Goal: Task Accomplishment & Management: Complete application form

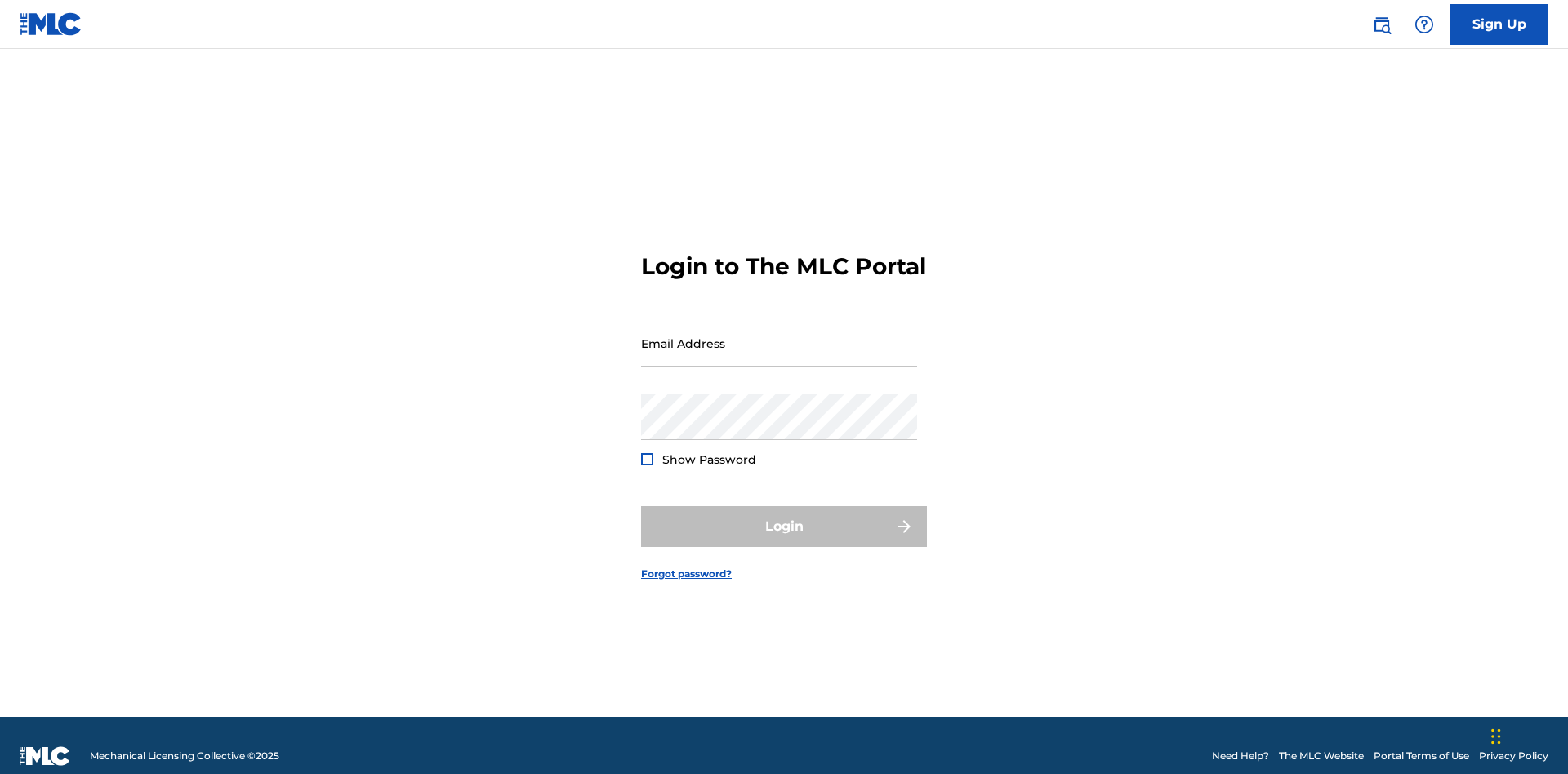
scroll to position [21, 0]
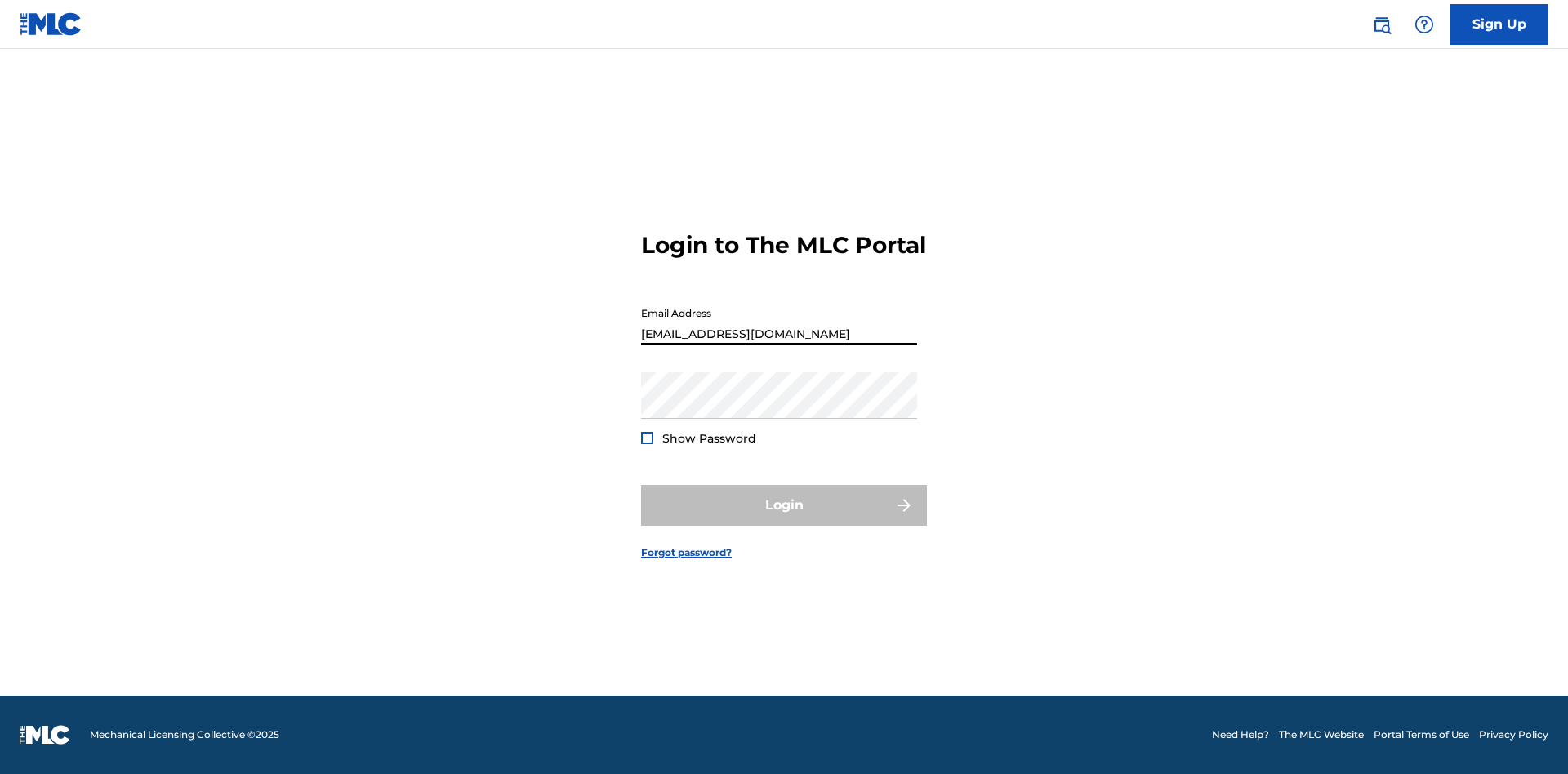
scroll to position [21, 0]
type input "[EMAIL_ADDRESS][DOMAIN_NAME]"
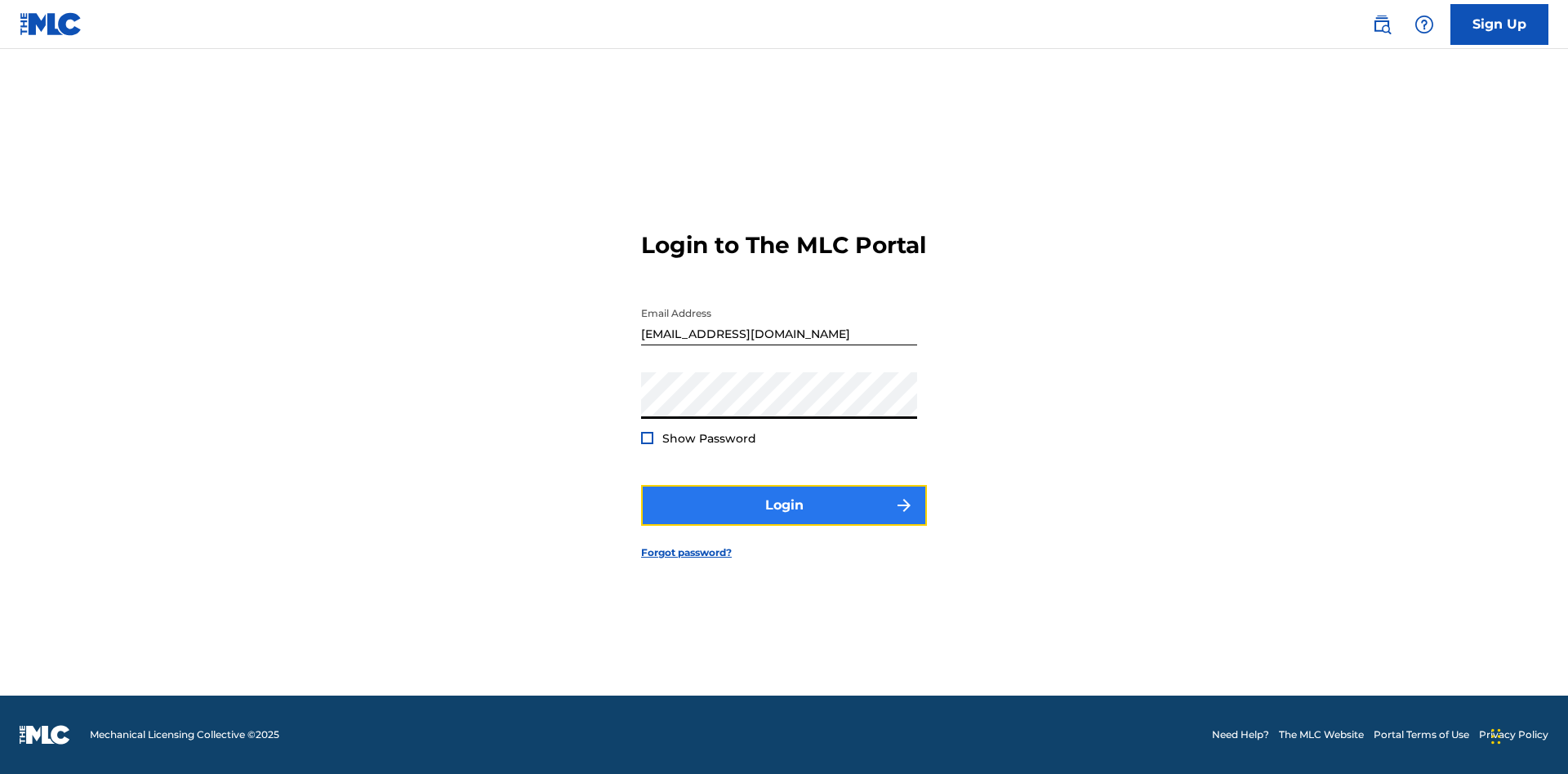
click at [784, 519] on button "Login" at bounding box center [783, 506] width 286 height 41
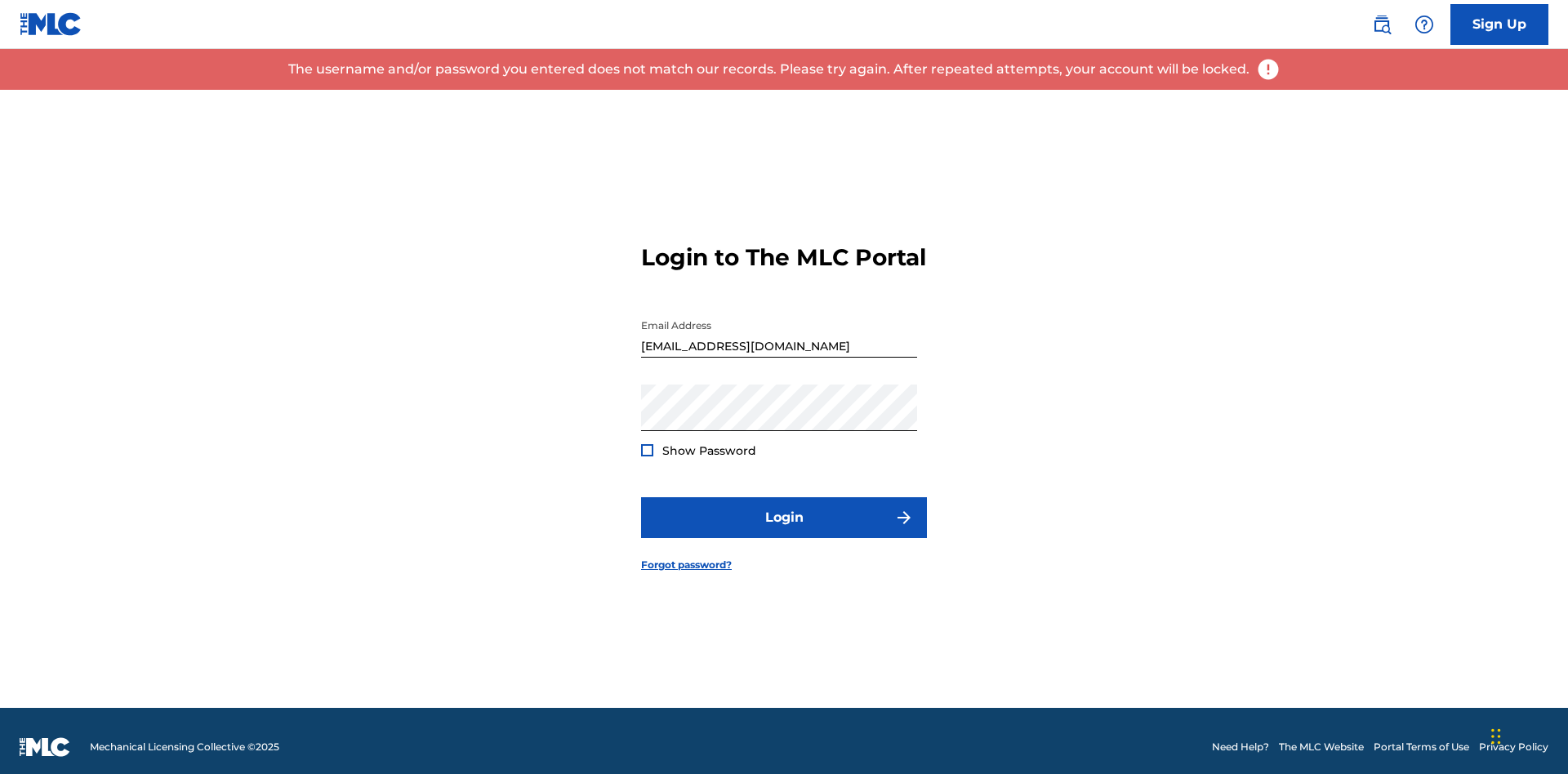
click at [779, 336] on input "bademailaddress@gmail.com" at bounding box center [778, 334] width 276 height 46
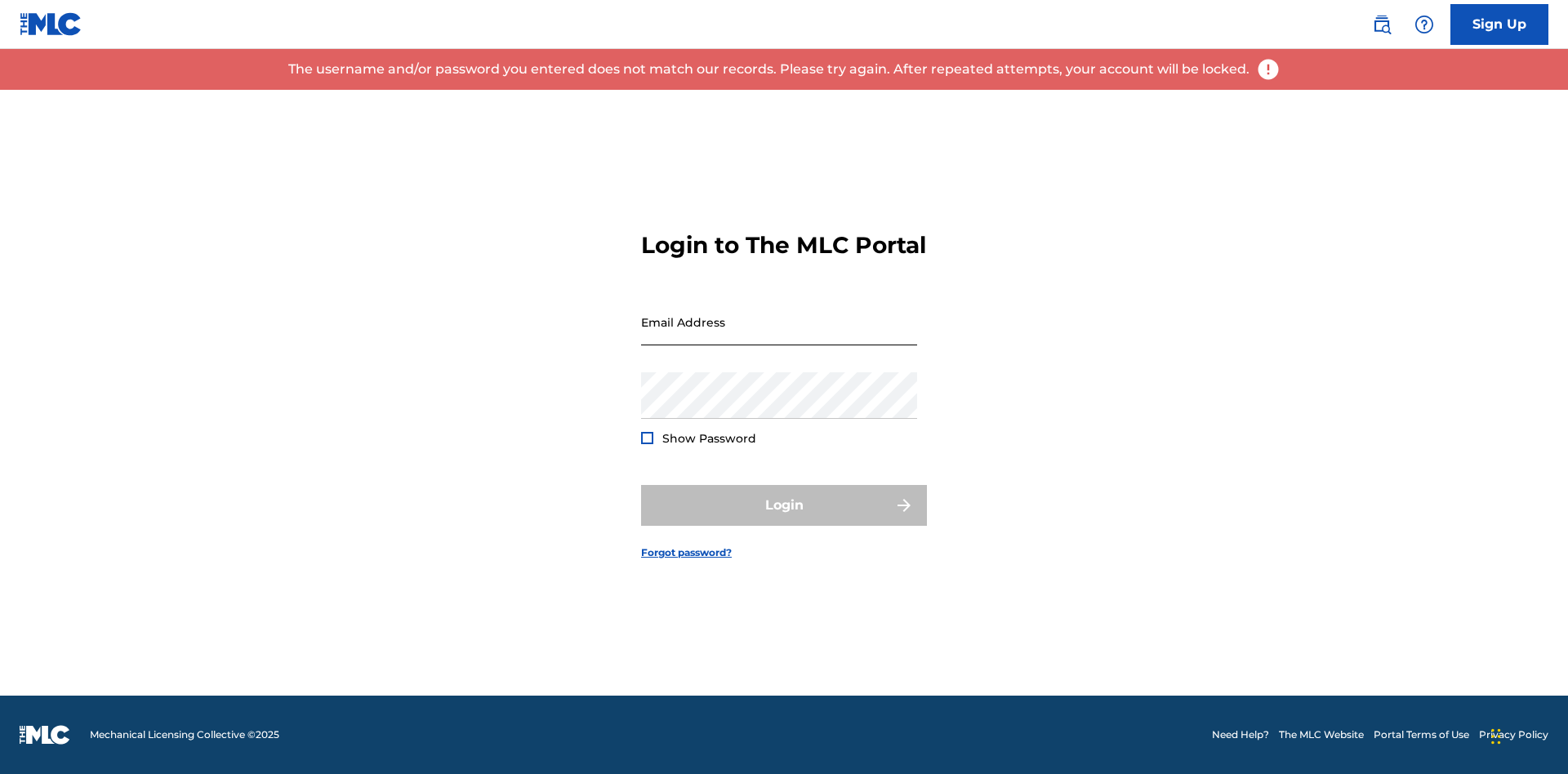
click at [779, 336] on input "Email Address" at bounding box center [778, 322] width 276 height 46
type input "Duke.McTesterson@gmail.com"
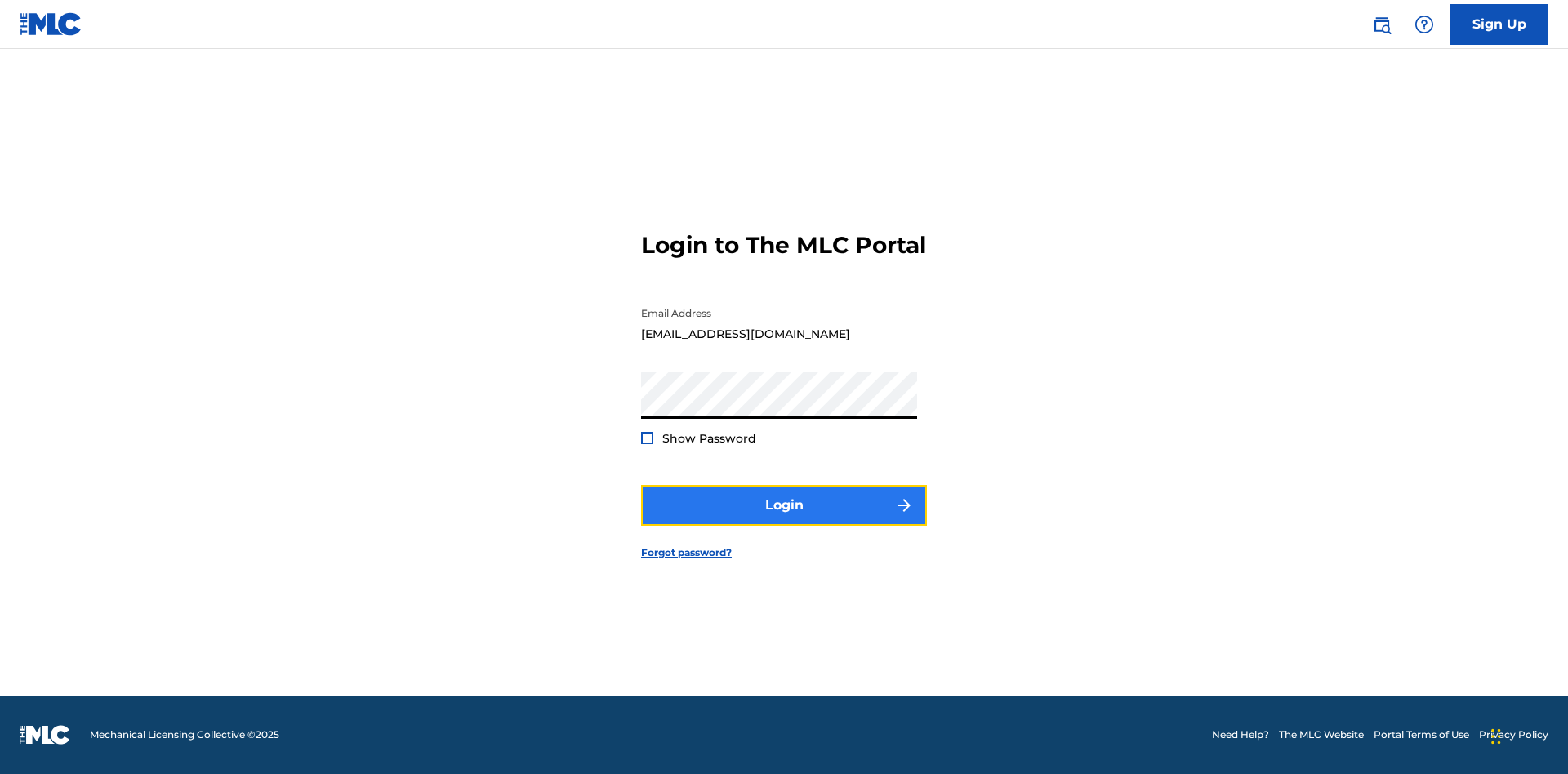
click at [784, 519] on button "Login" at bounding box center [783, 506] width 286 height 41
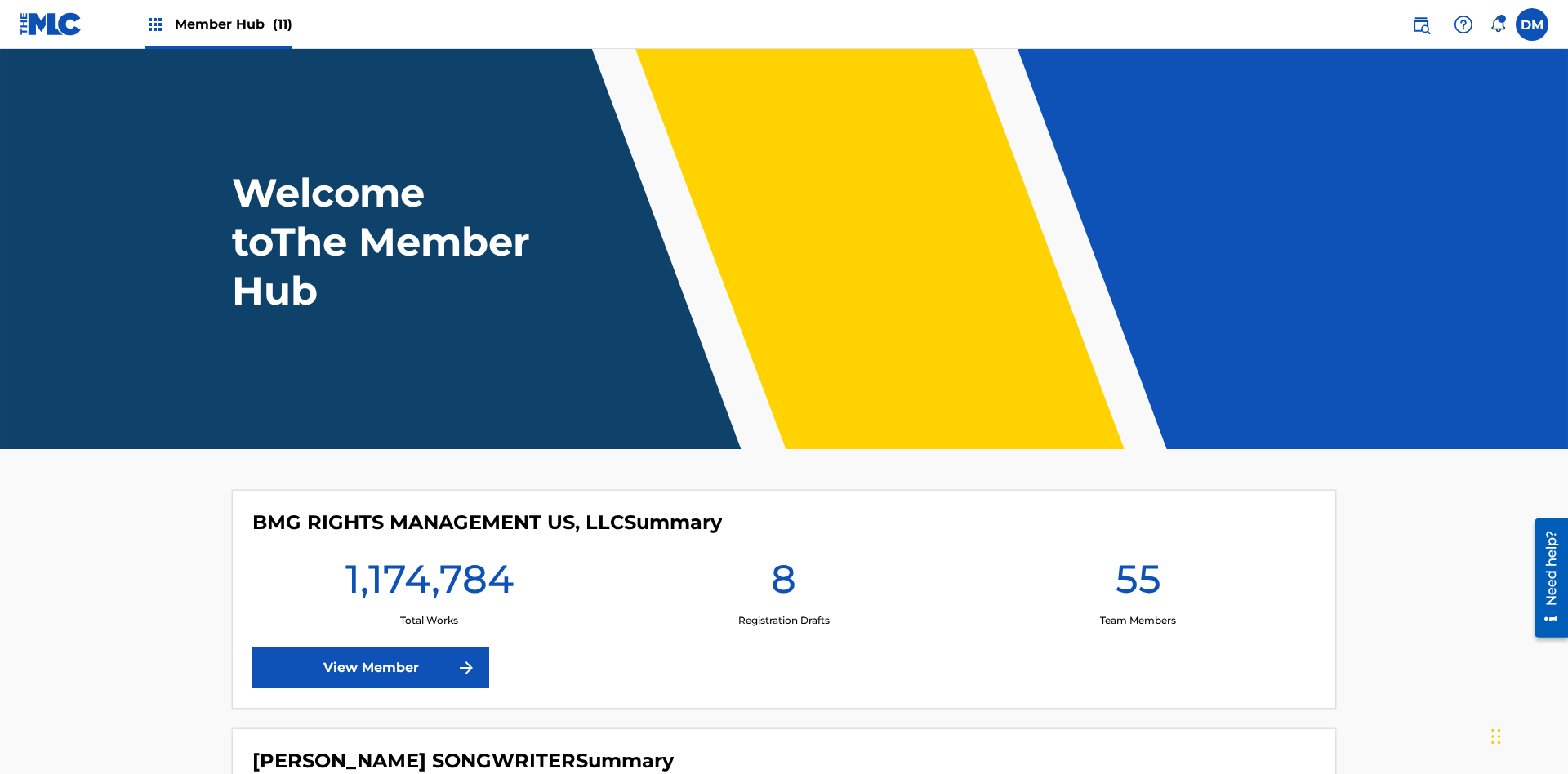
click at [233, 24] on span "Member Hub (11)" at bounding box center [233, 24] width 117 height 19
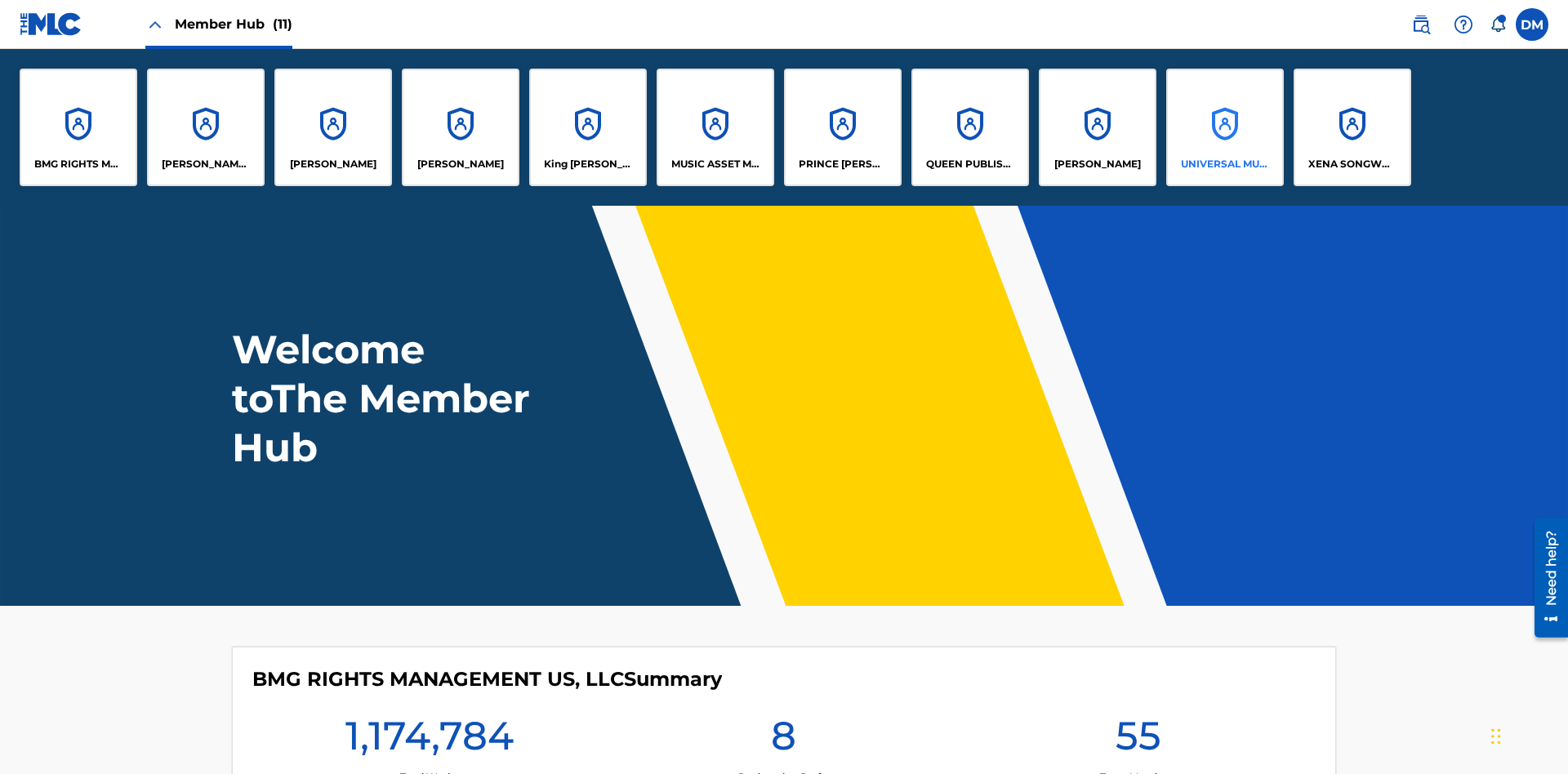
click at [1224, 164] on p "UNIVERSAL MUSIC PUB GROUP" at bounding box center [1225, 164] width 89 height 14
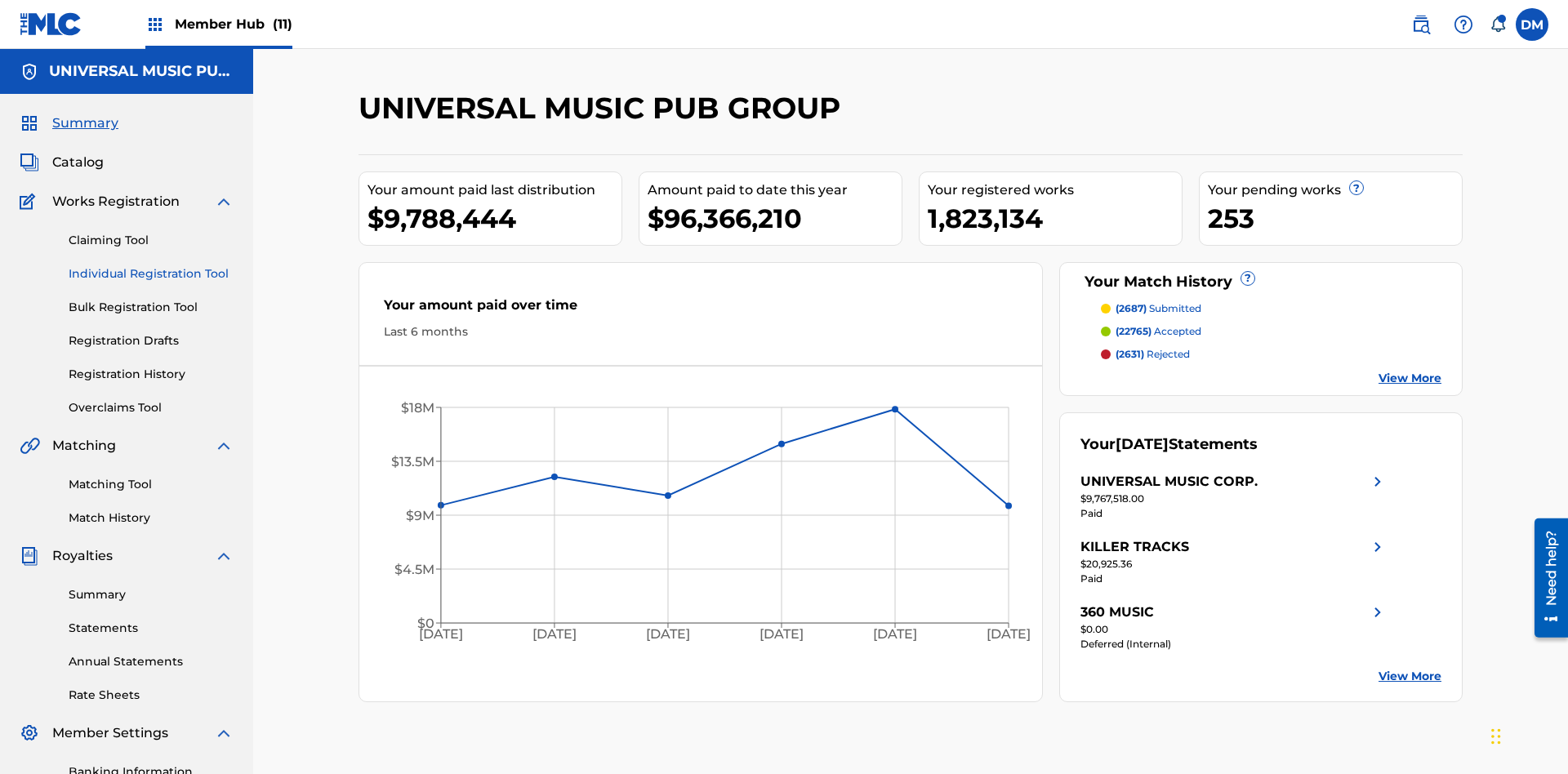
click at [151, 265] on link "Individual Registration Tool" at bounding box center [150, 273] width 165 height 17
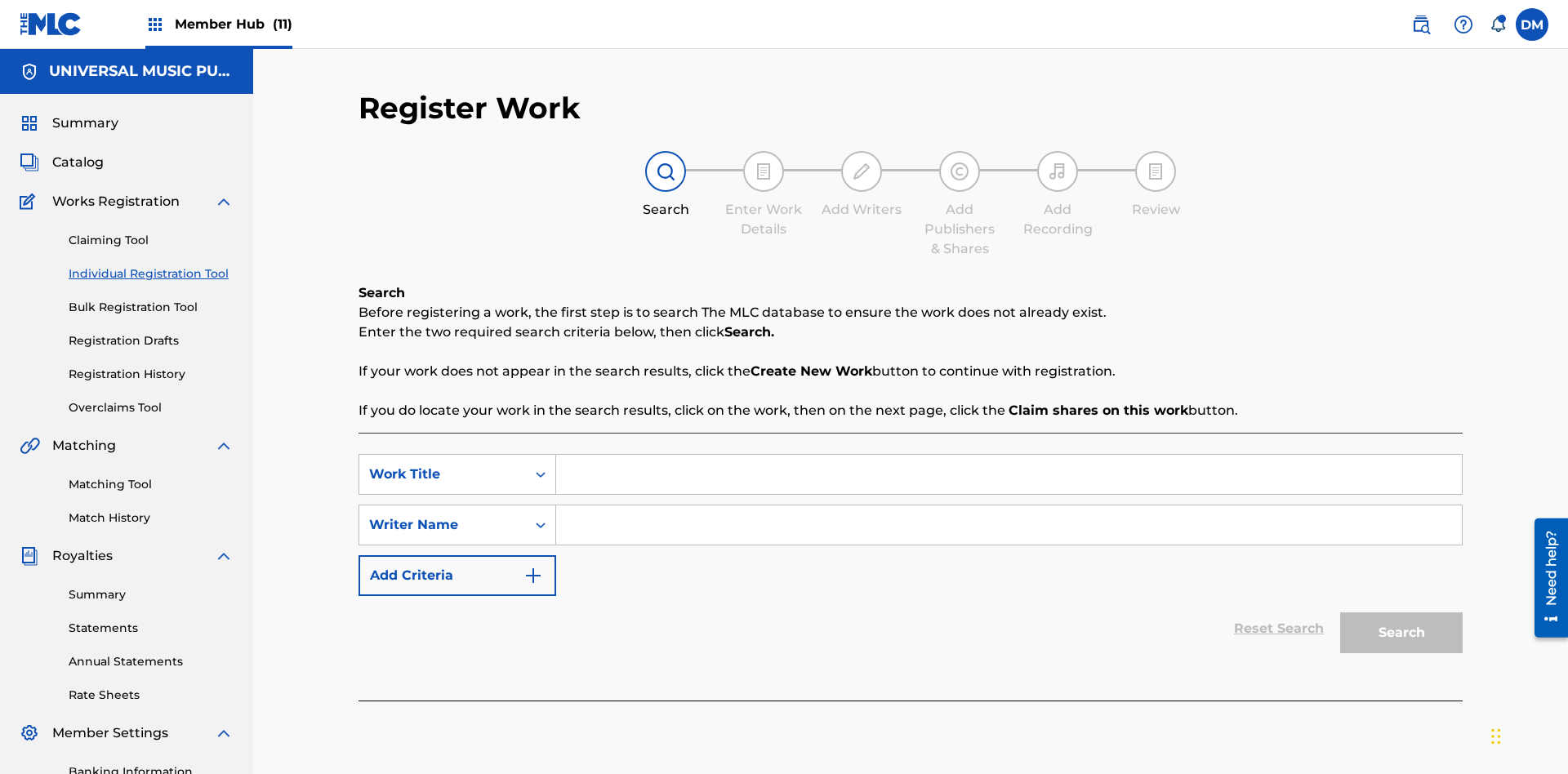
click at [1008, 455] on input "Search Form" at bounding box center [1008, 474] width 906 height 39
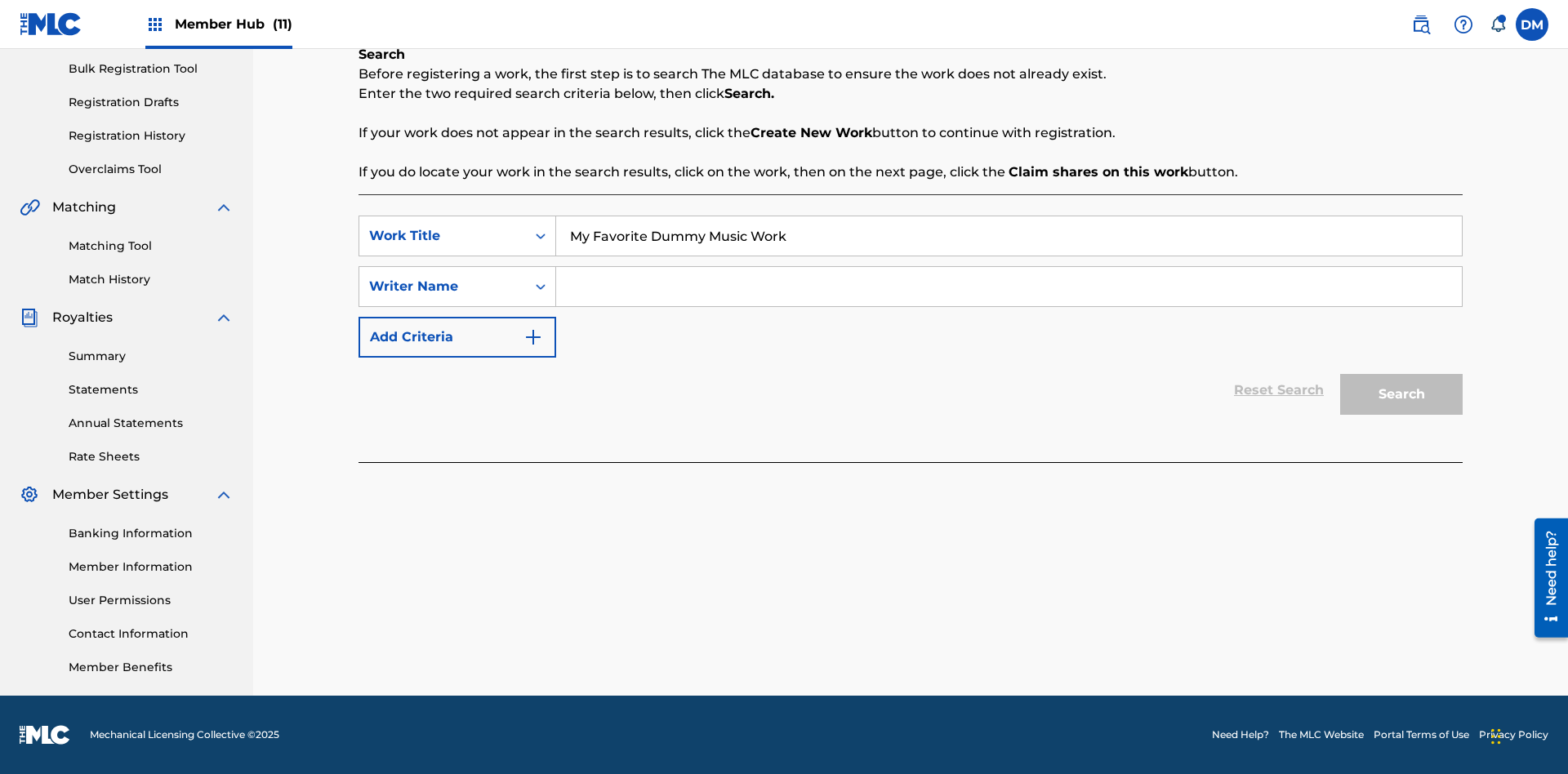
type input "My Favorite Dummy Music Work"
click at [1008, 287] on input "Search Form" at bounding box center [1008, 286] width 906 height 39
type input "1234567890"
click at [1401, 394] on button "Search" at bounding box center [1401, 394] width 122 height 41
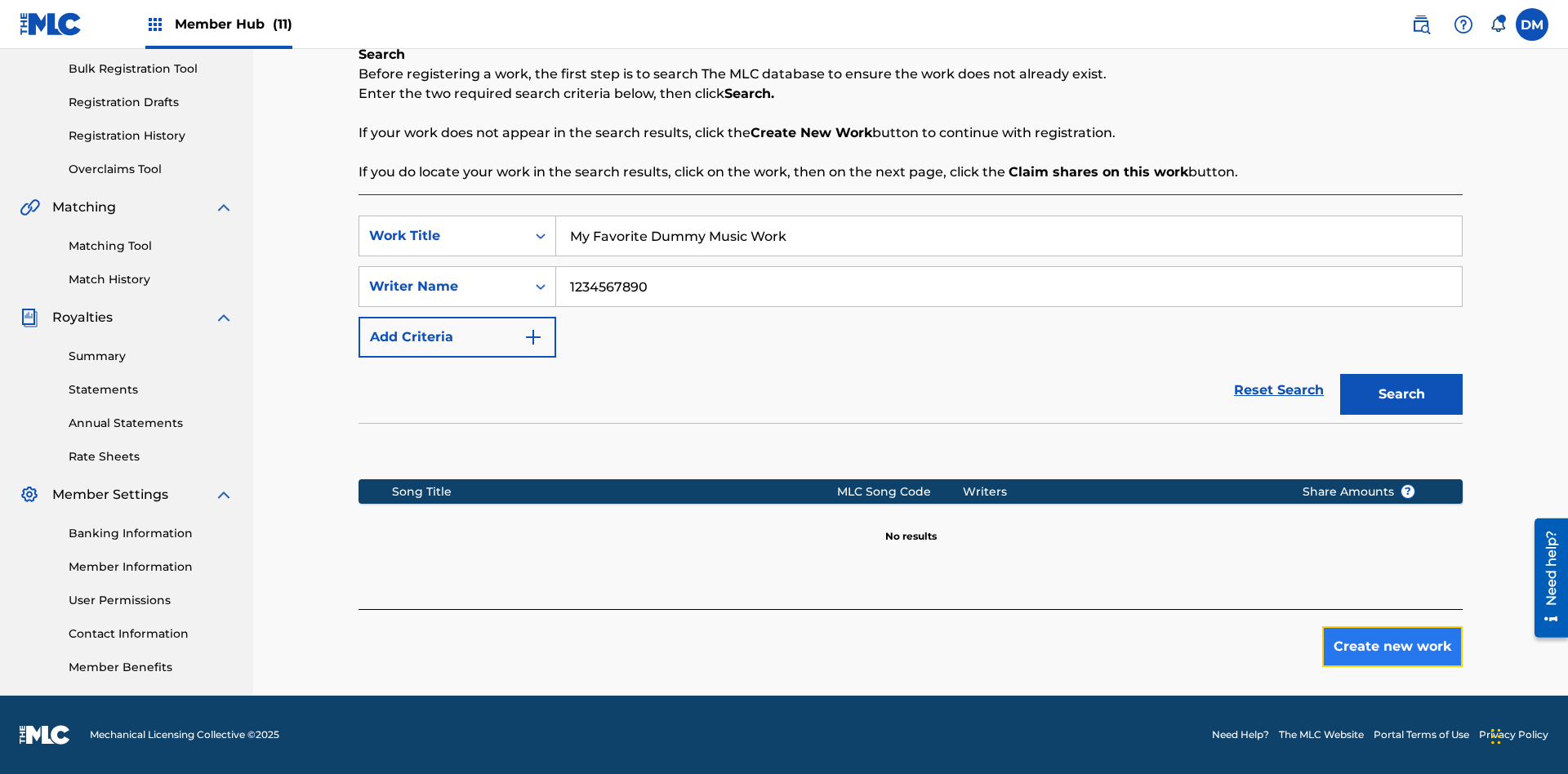
click at [1392, 647] on button "Create new work" at bounding box center [1392, 647] width 140 height 41
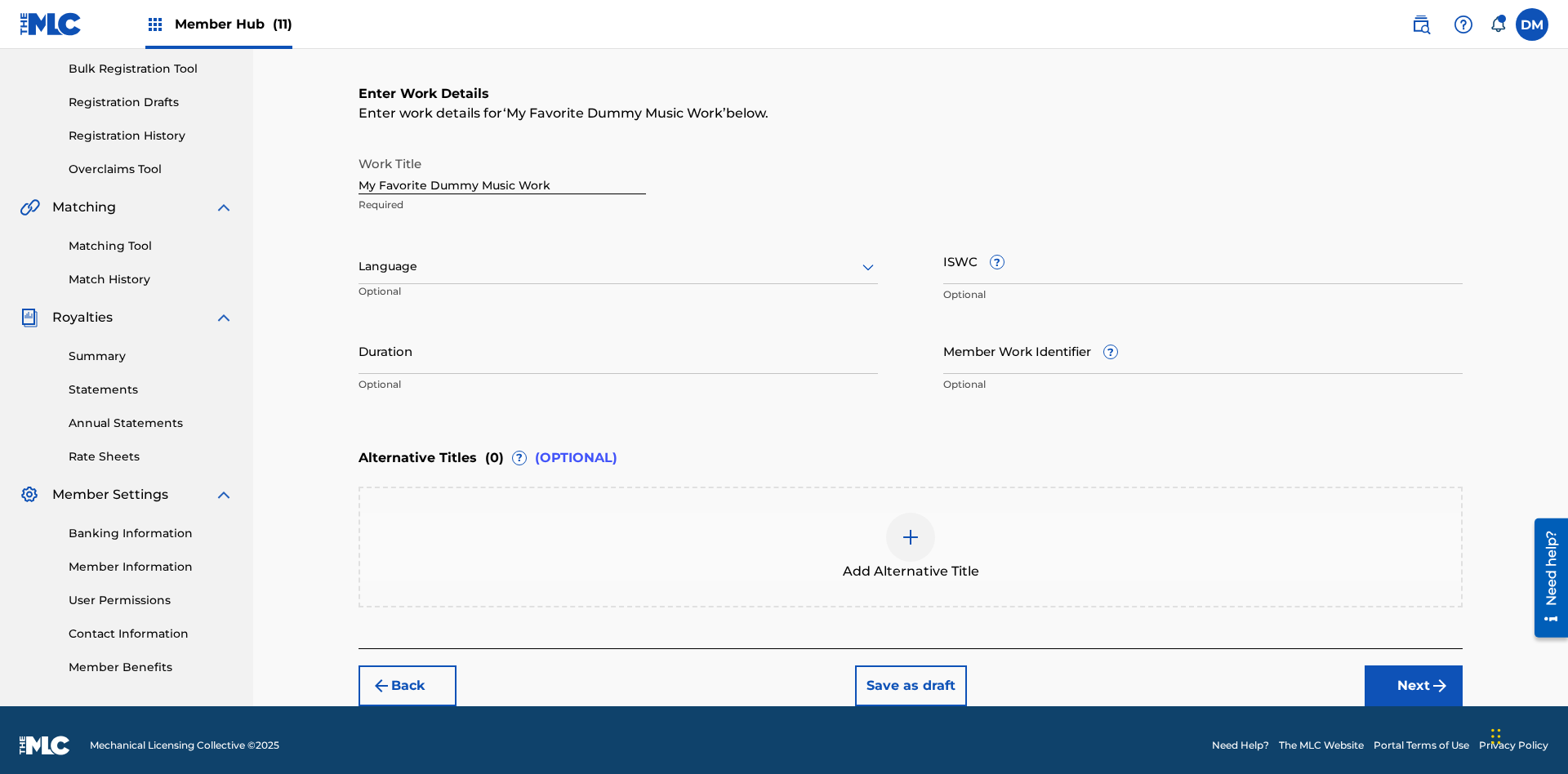
scroll to position [249, 0]
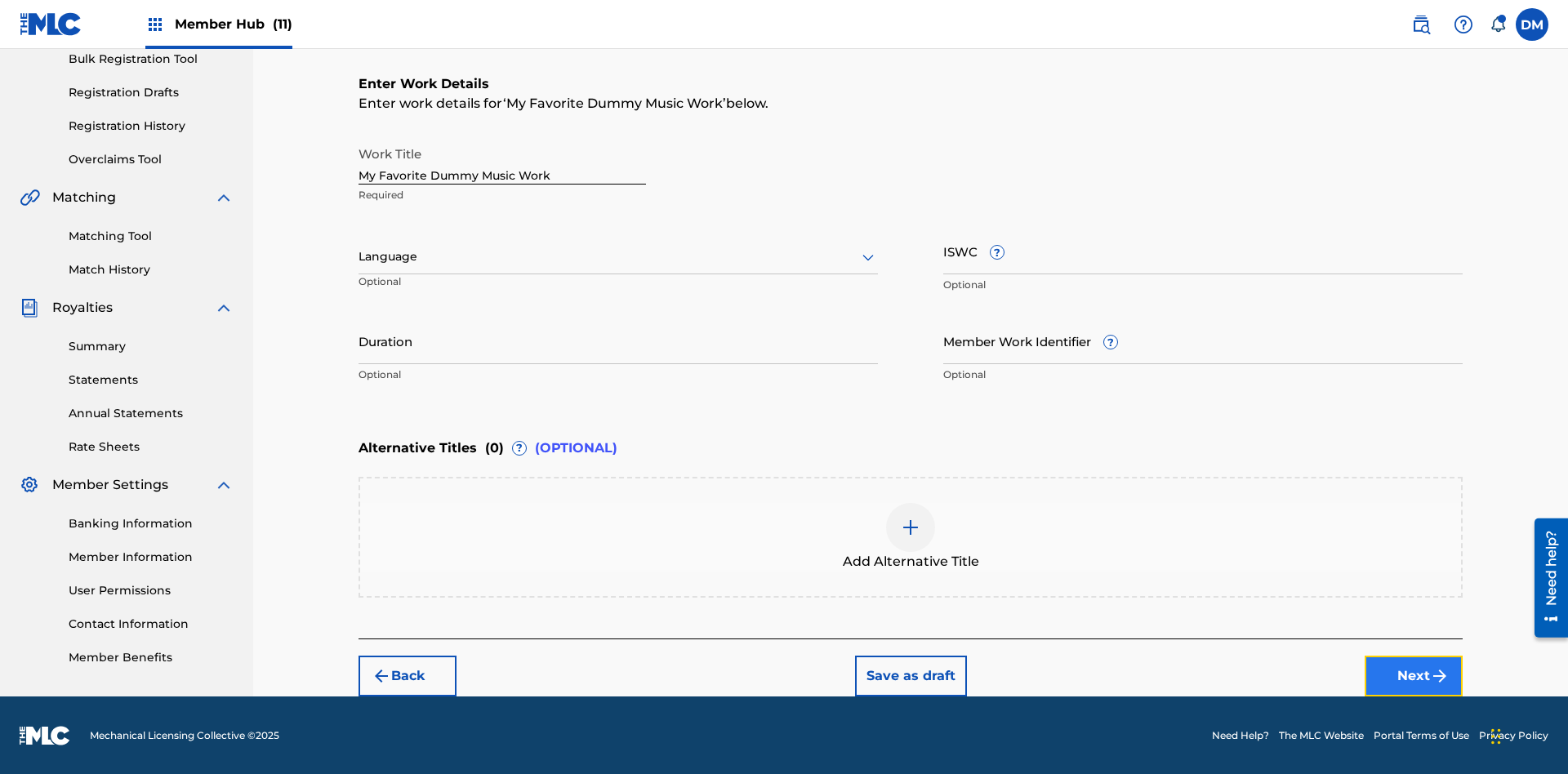
click at [1414, 674] on button "Next" at bounding box center [1414, 676] width 98 height 41
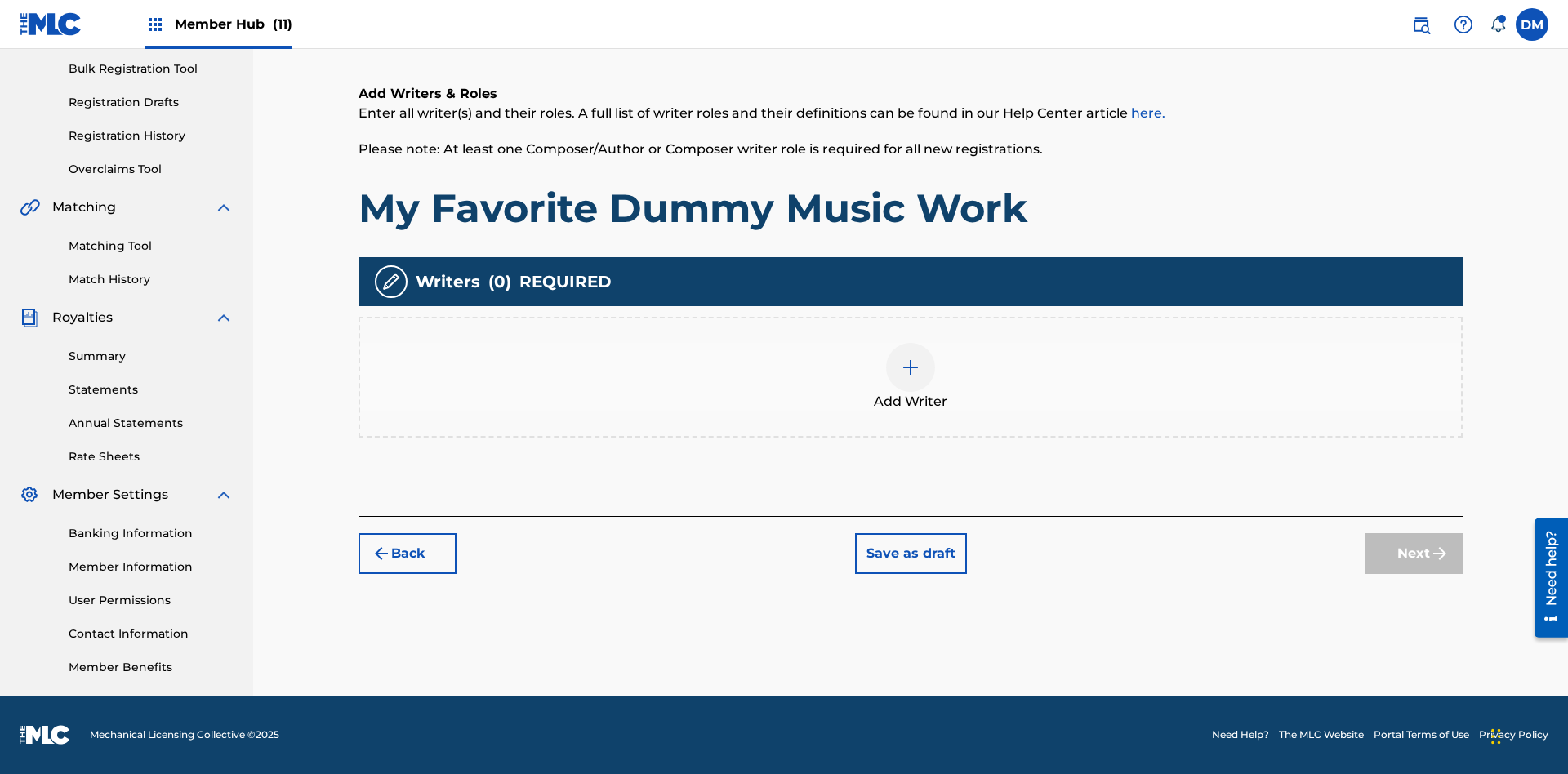
scroll to position [239, 0]
click at [911, 376] on img at bounding box center [910, 367] width 19 height 19
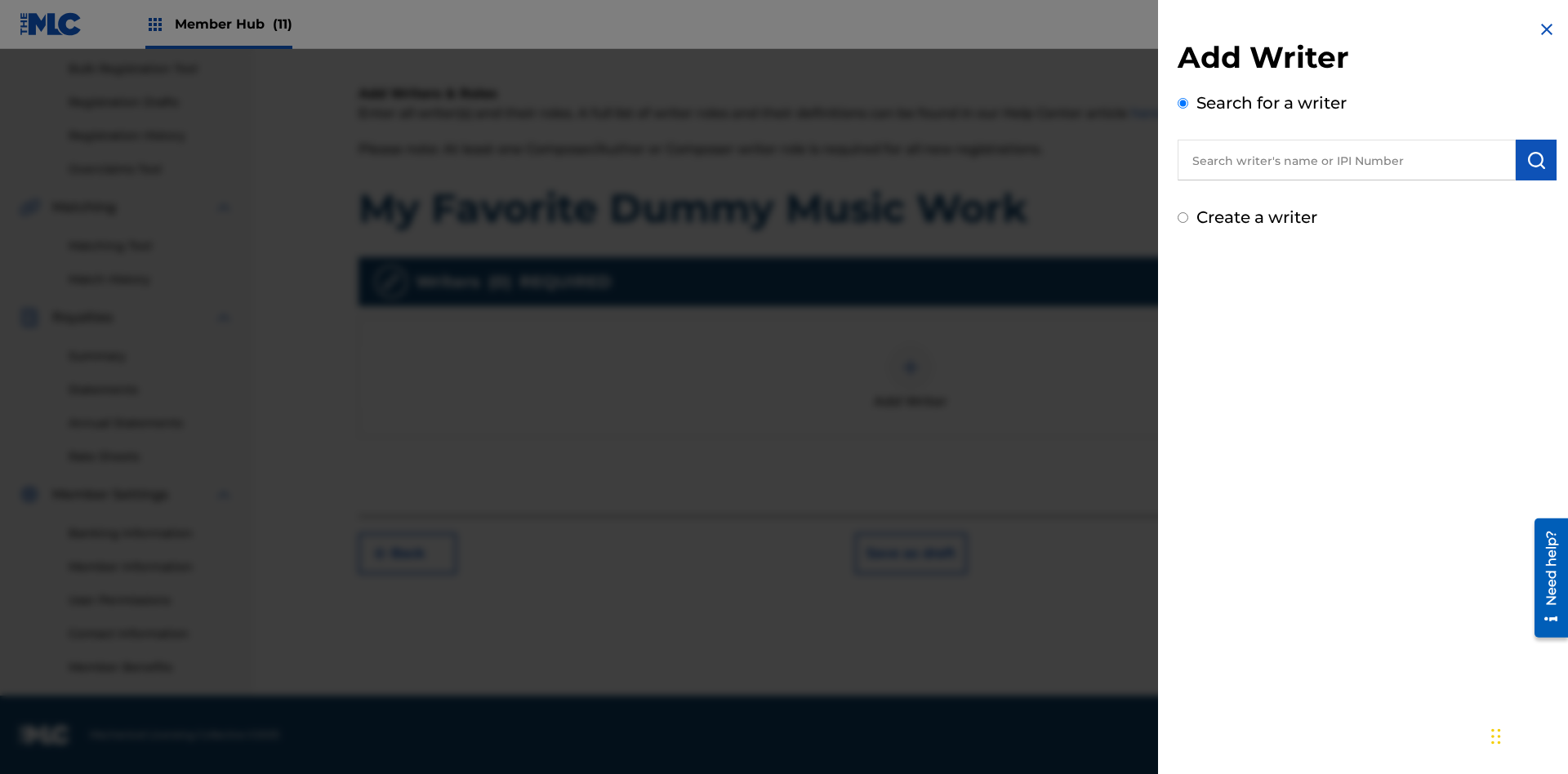
click at [1346, 160] on input "text" at bounding box center [1346, 160] width 338 height 41
type input "MARK STEVEN BERKOWITZ"
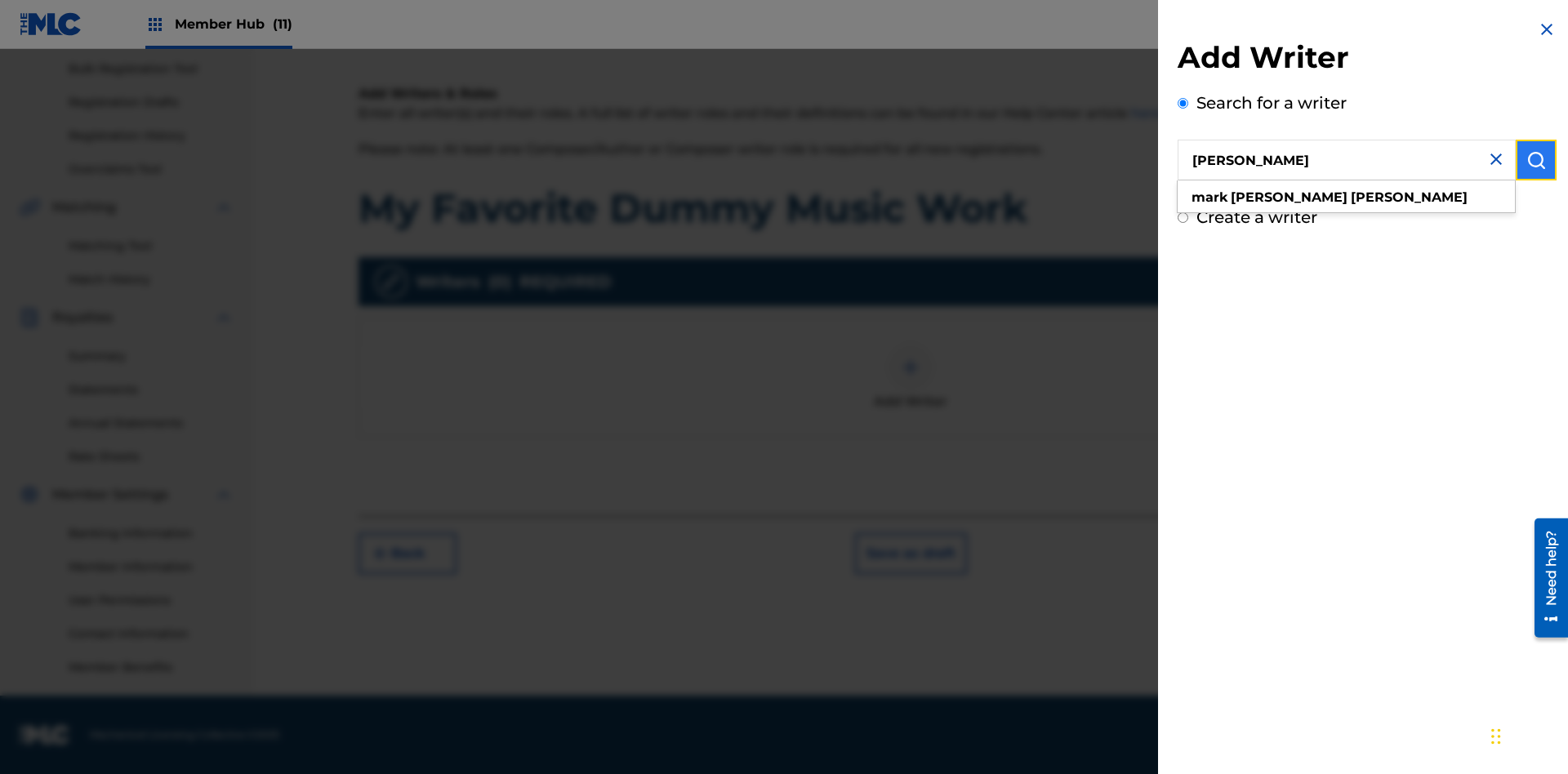
click at [1536, 160] on img "submit" at bounding box center [1535, 160] width 19 height 19
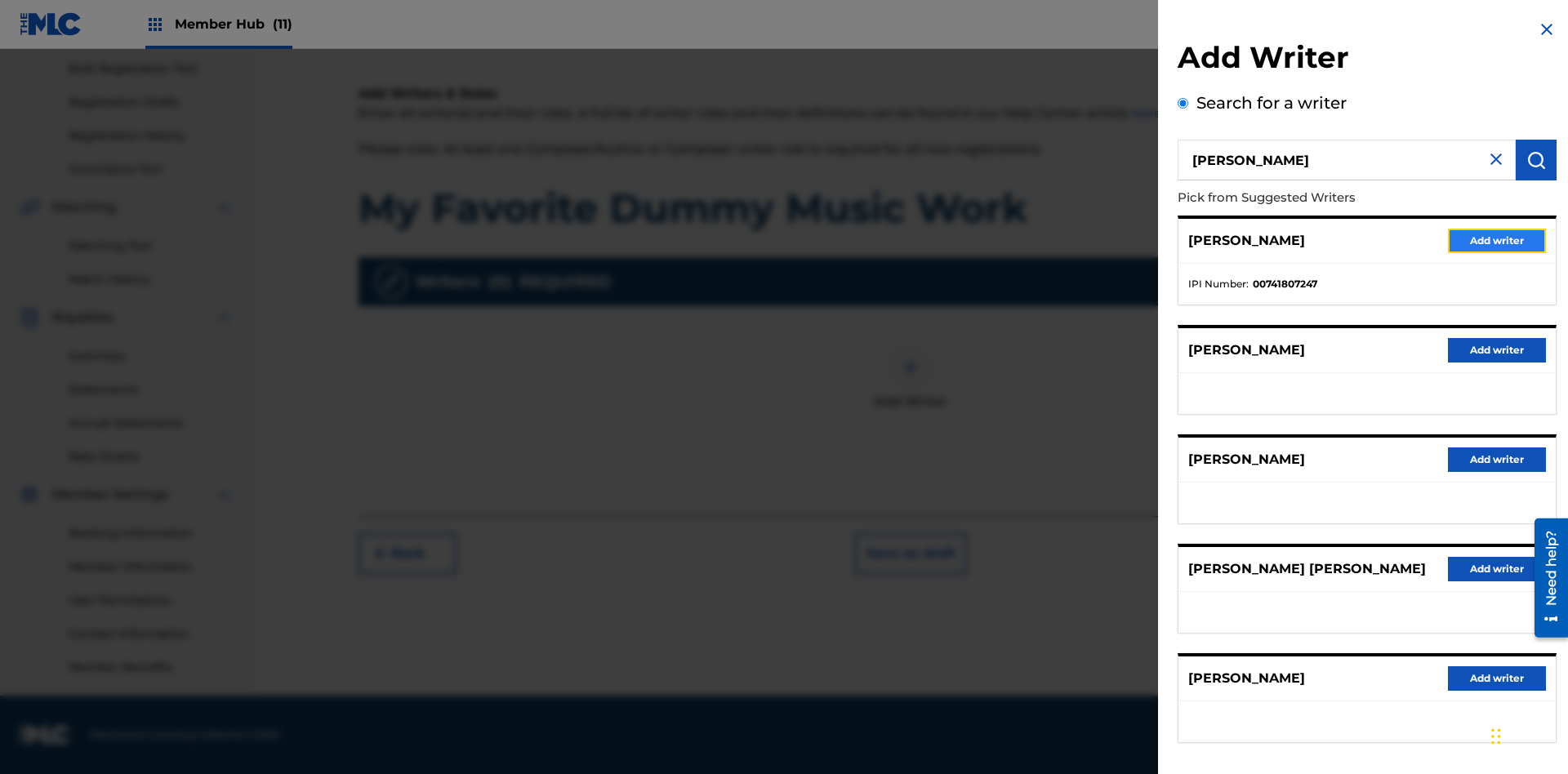
click at [1496, 240] on button "Add writer" at bounding box center [1496, 241] width 98 height 24
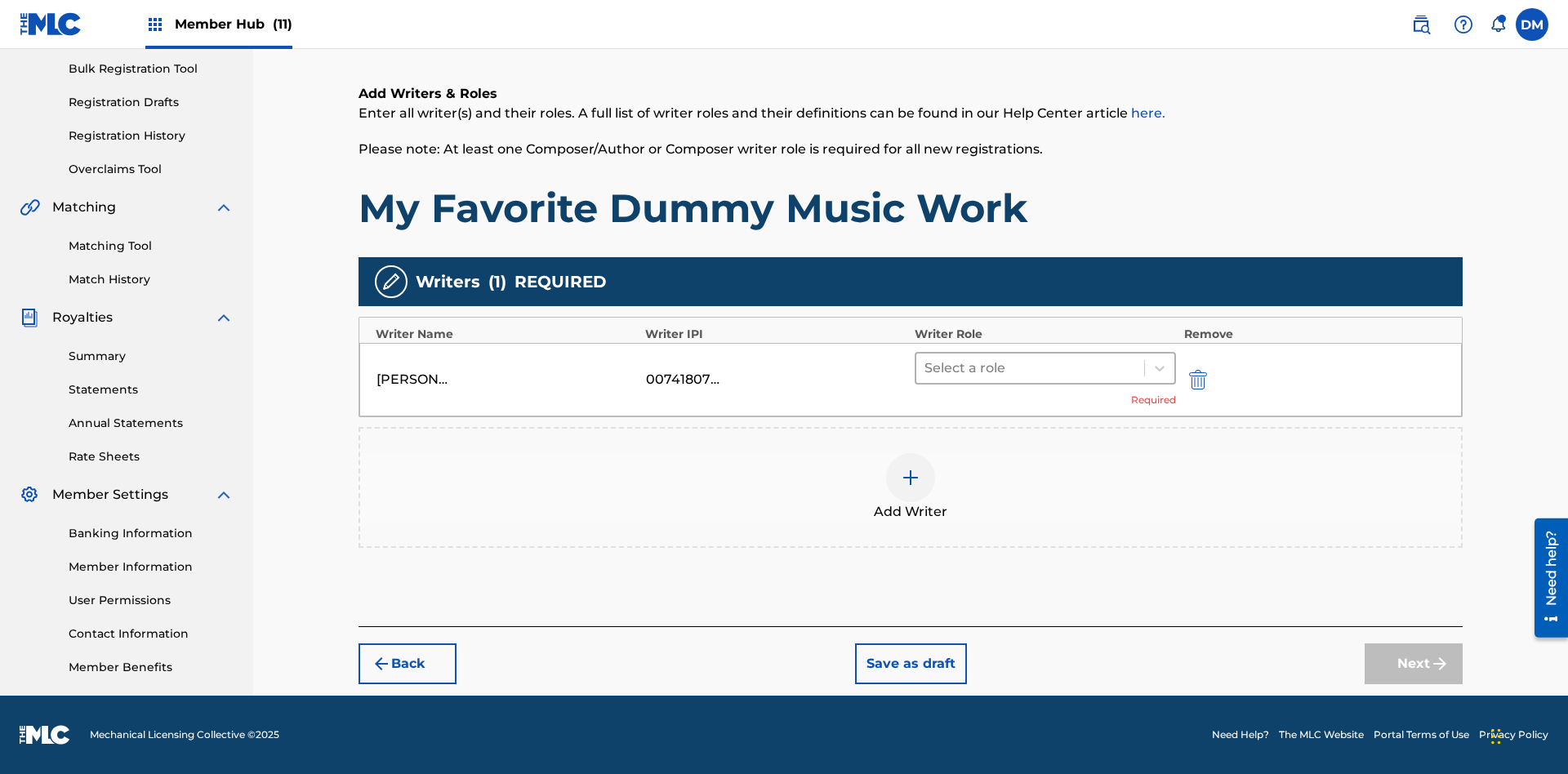
click at [926, 367] on input "text" at bounding box center [926, 368] width 3 height 19
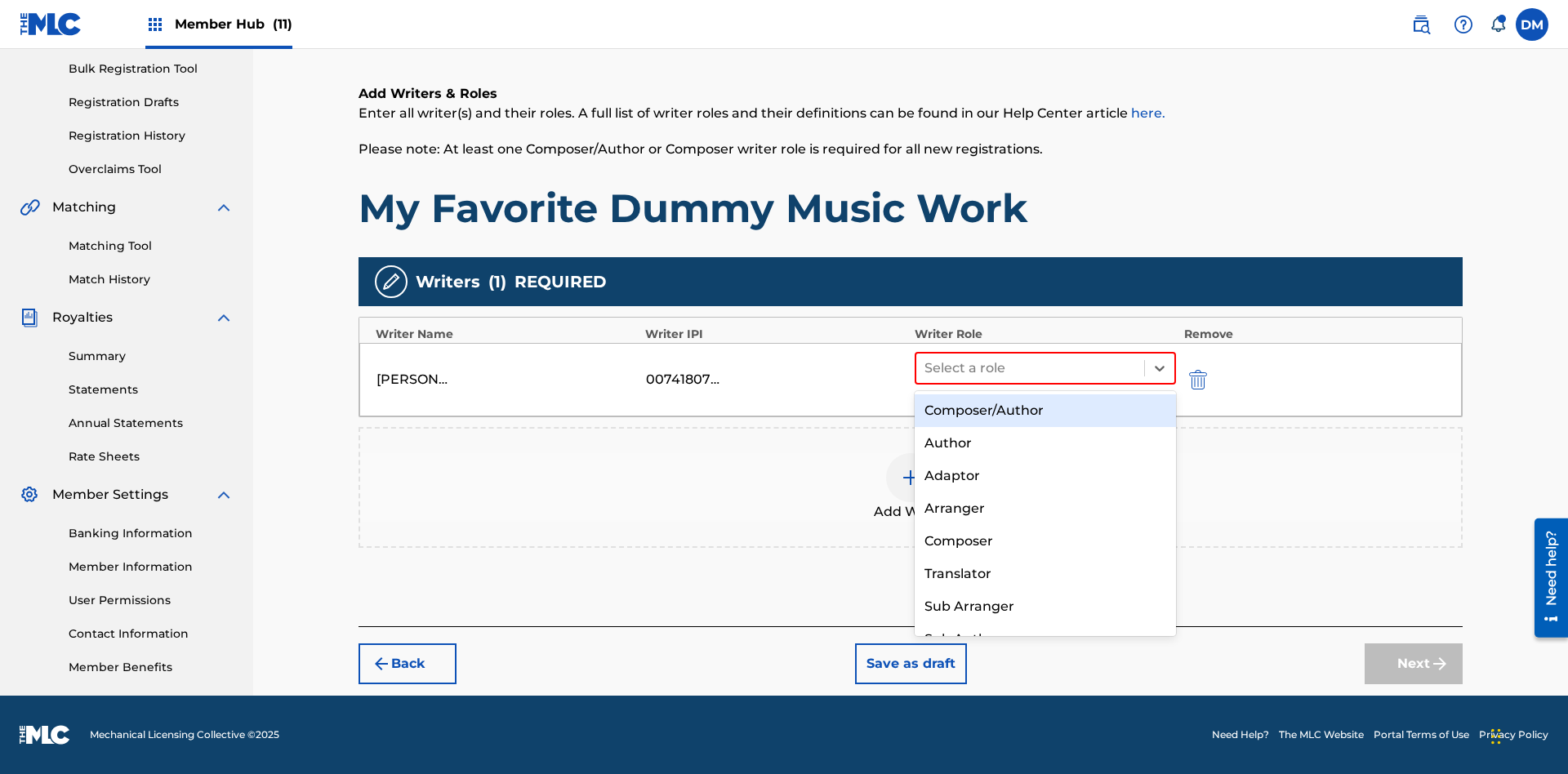
click at [1044, 540] on div "Composer" at bounding box center [1046, 541] width 262 height 33
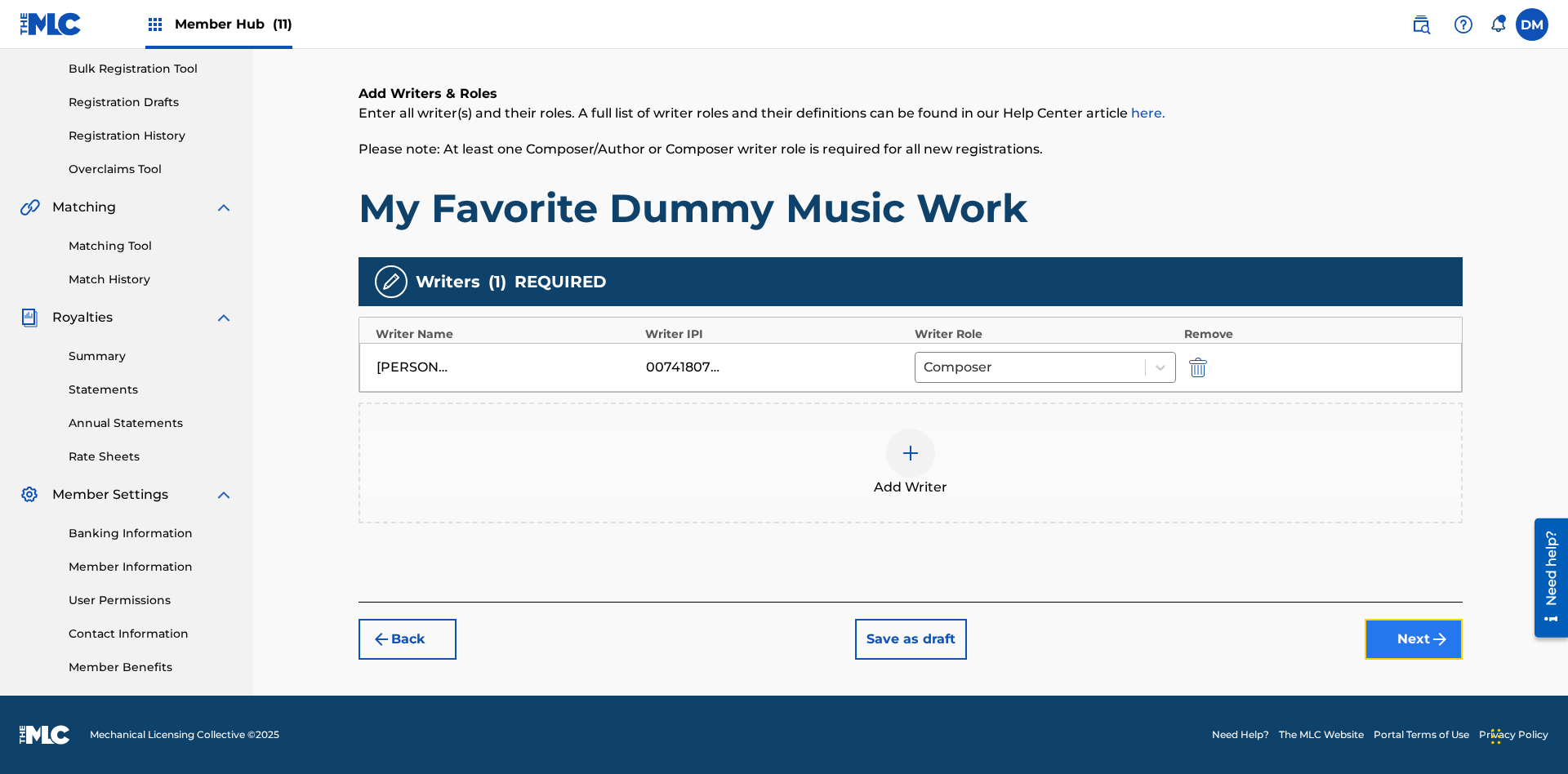
click at [1414, 640] on button "Next" at bounding box center [1414, 639] width 98 height 41
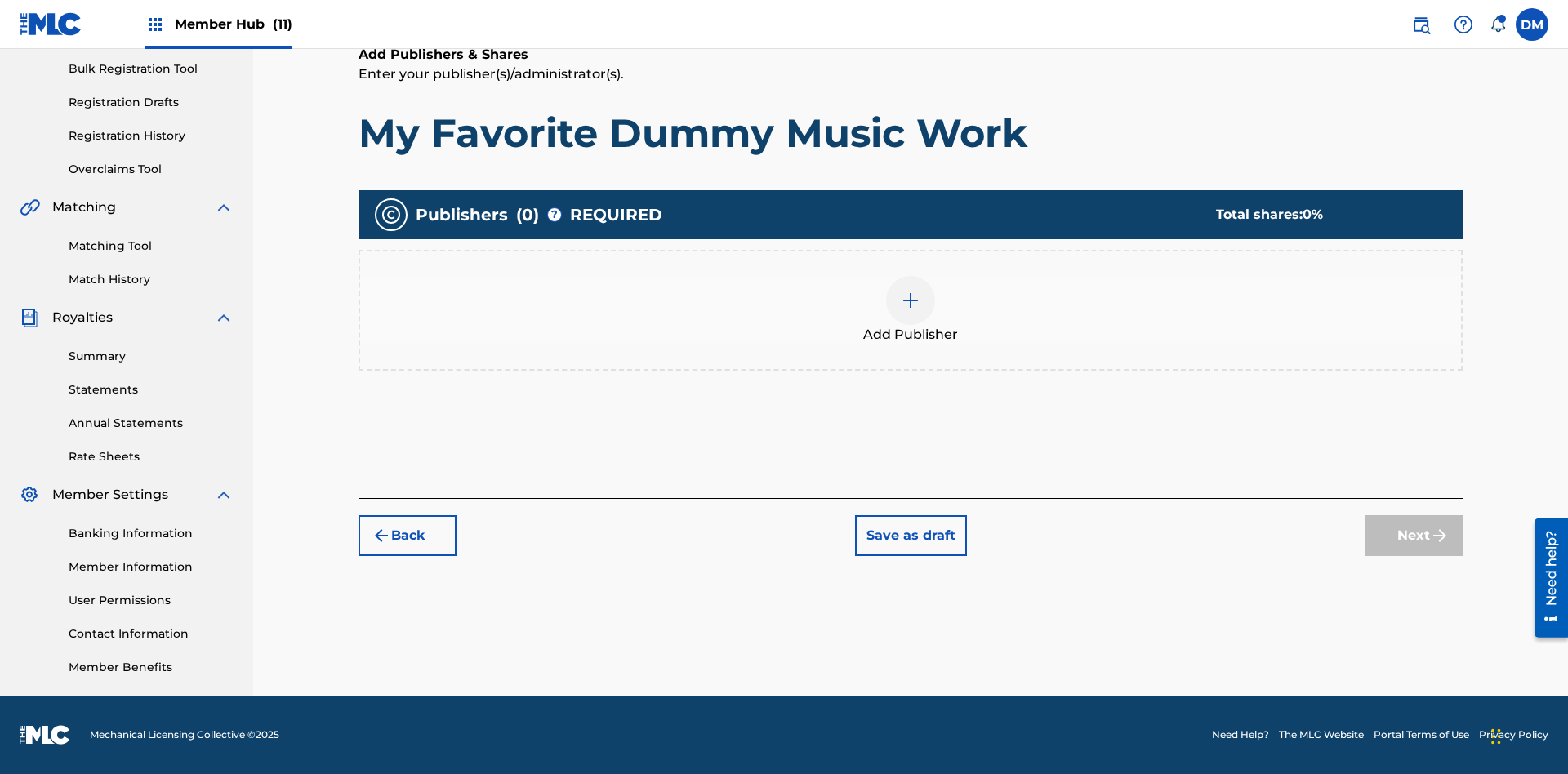
click at [911, 300] on img at bounding box center [910, 300] width 19 height 19
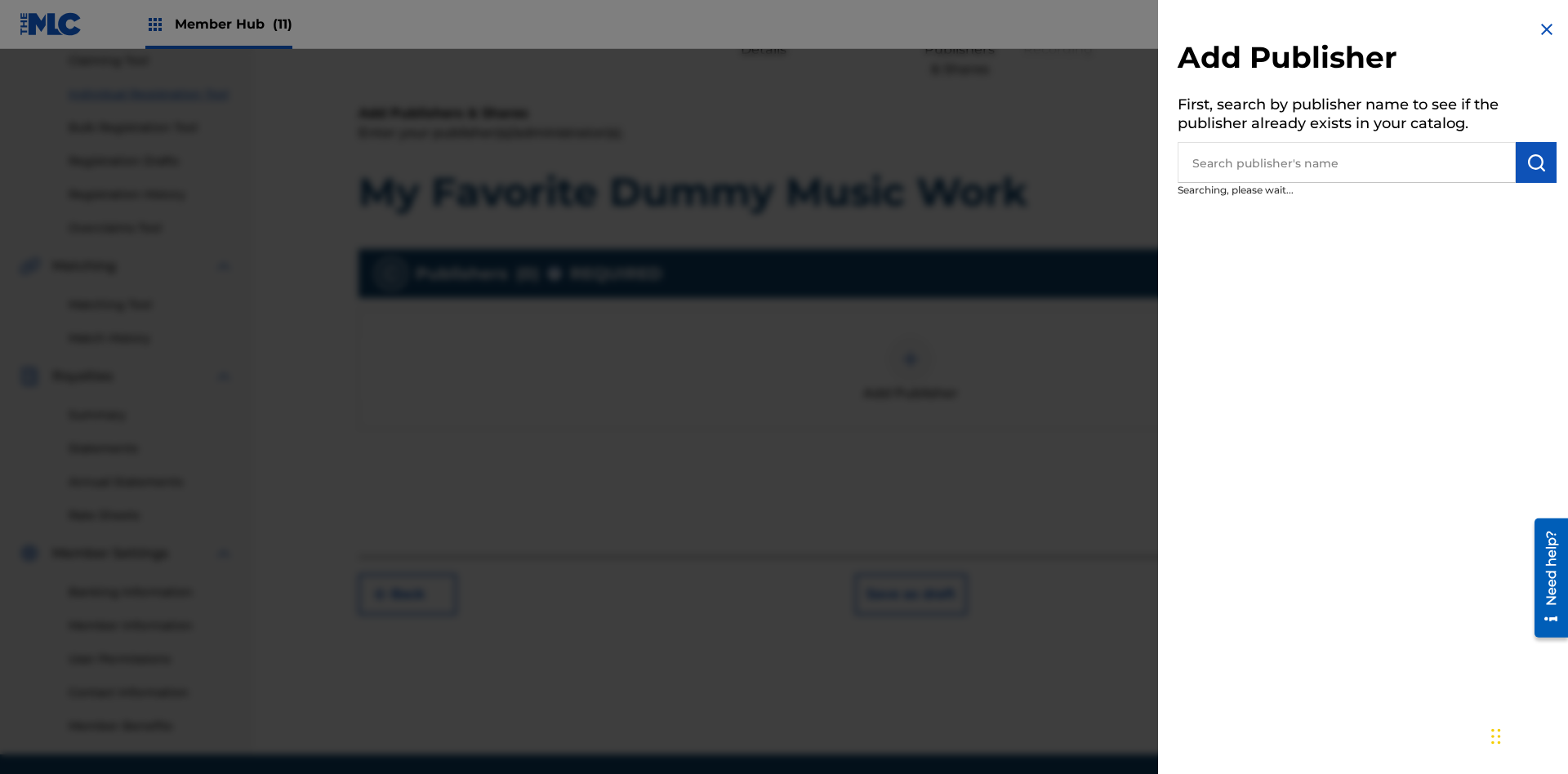
click at [1346, 163] on input "text" at bounding box center [1346, 162] width 338 height 41
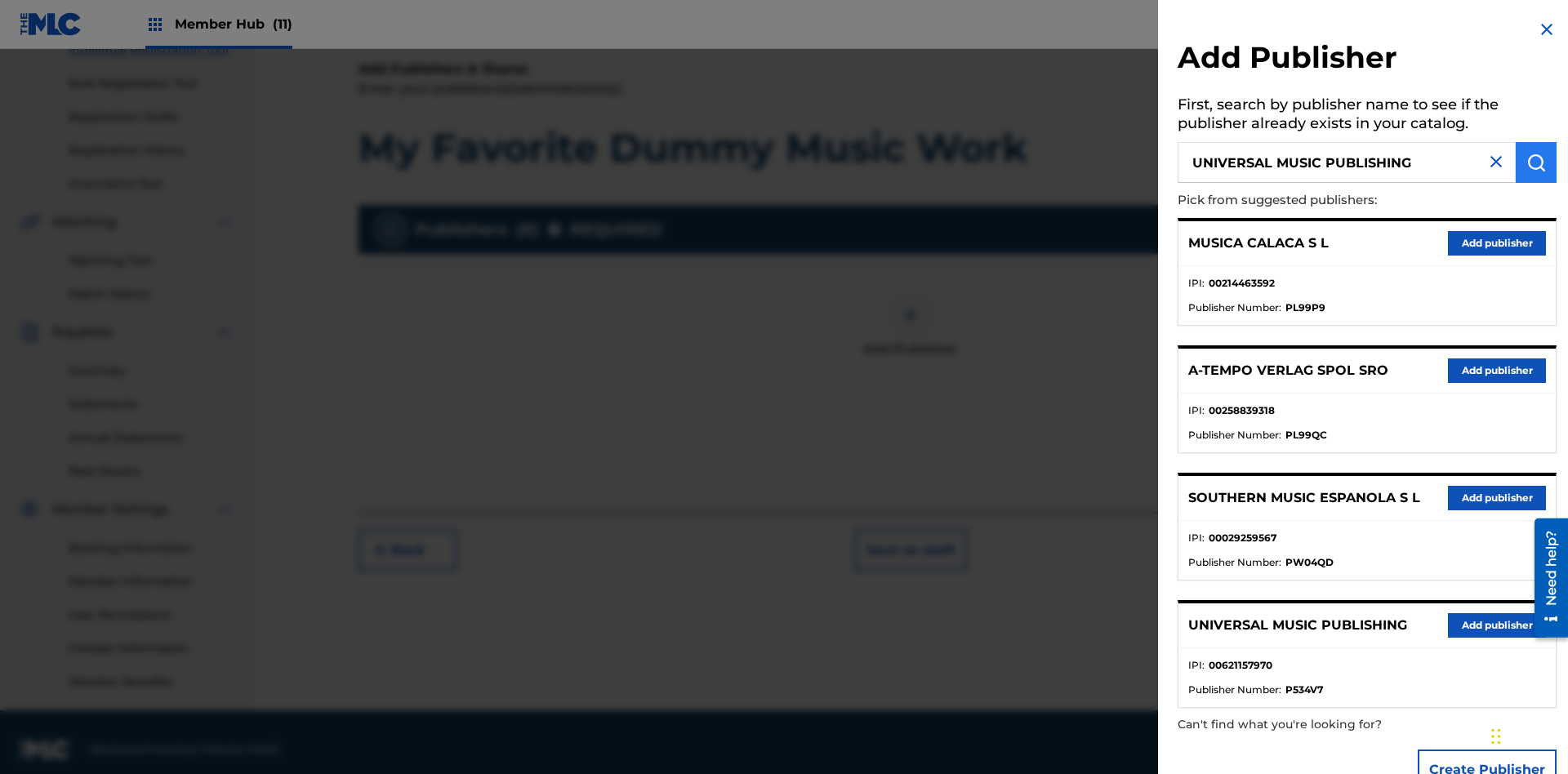
type input "UNIVERSAL MUSIC PUBLISHING"
click at [1536, 163] on img "submit" at bounding box center [1535, 162] width 19 height 19
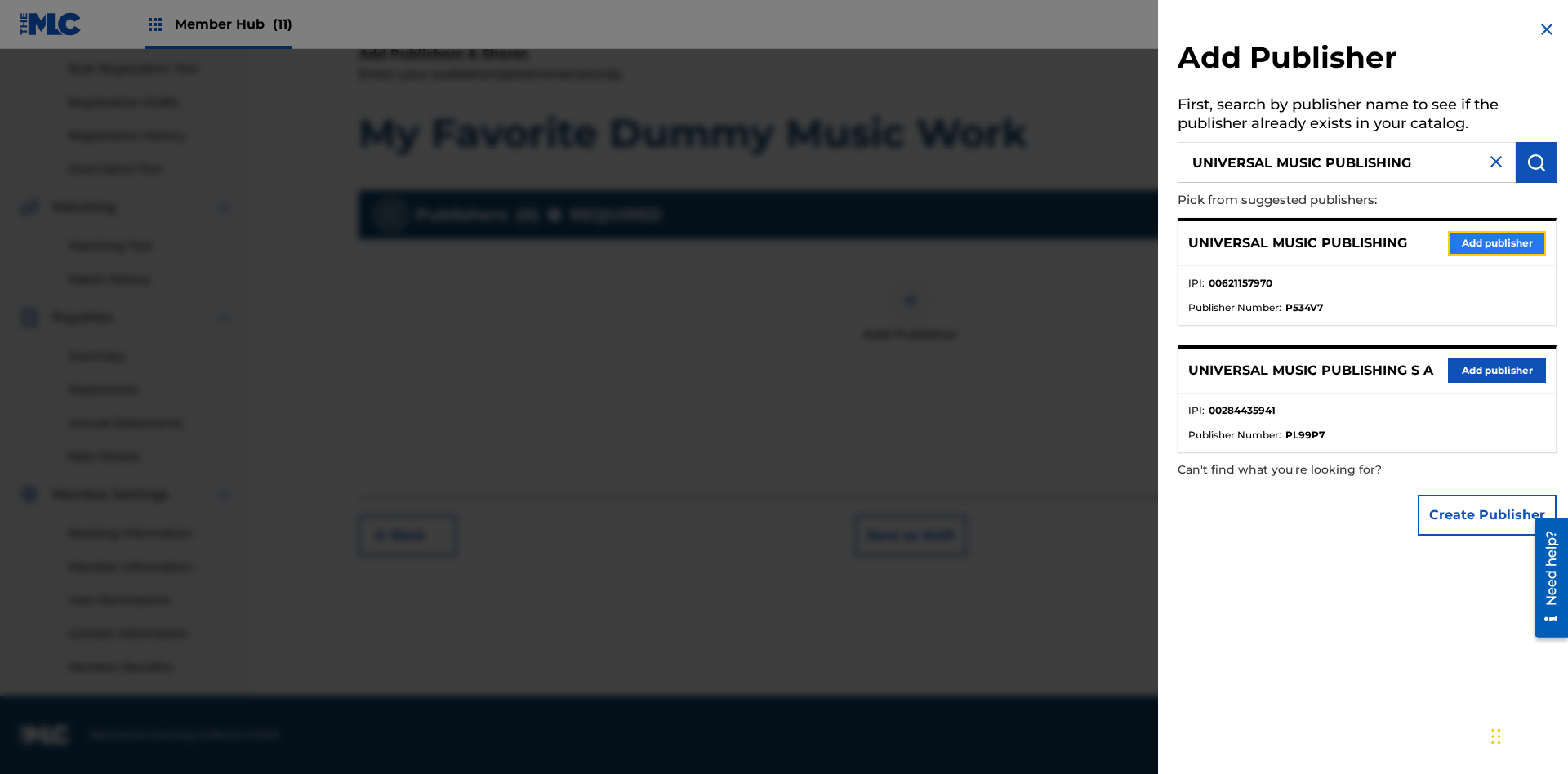
click at [1496, 242] on button "Add publisher" at bounding box center [1496, 243] width 98 height 24
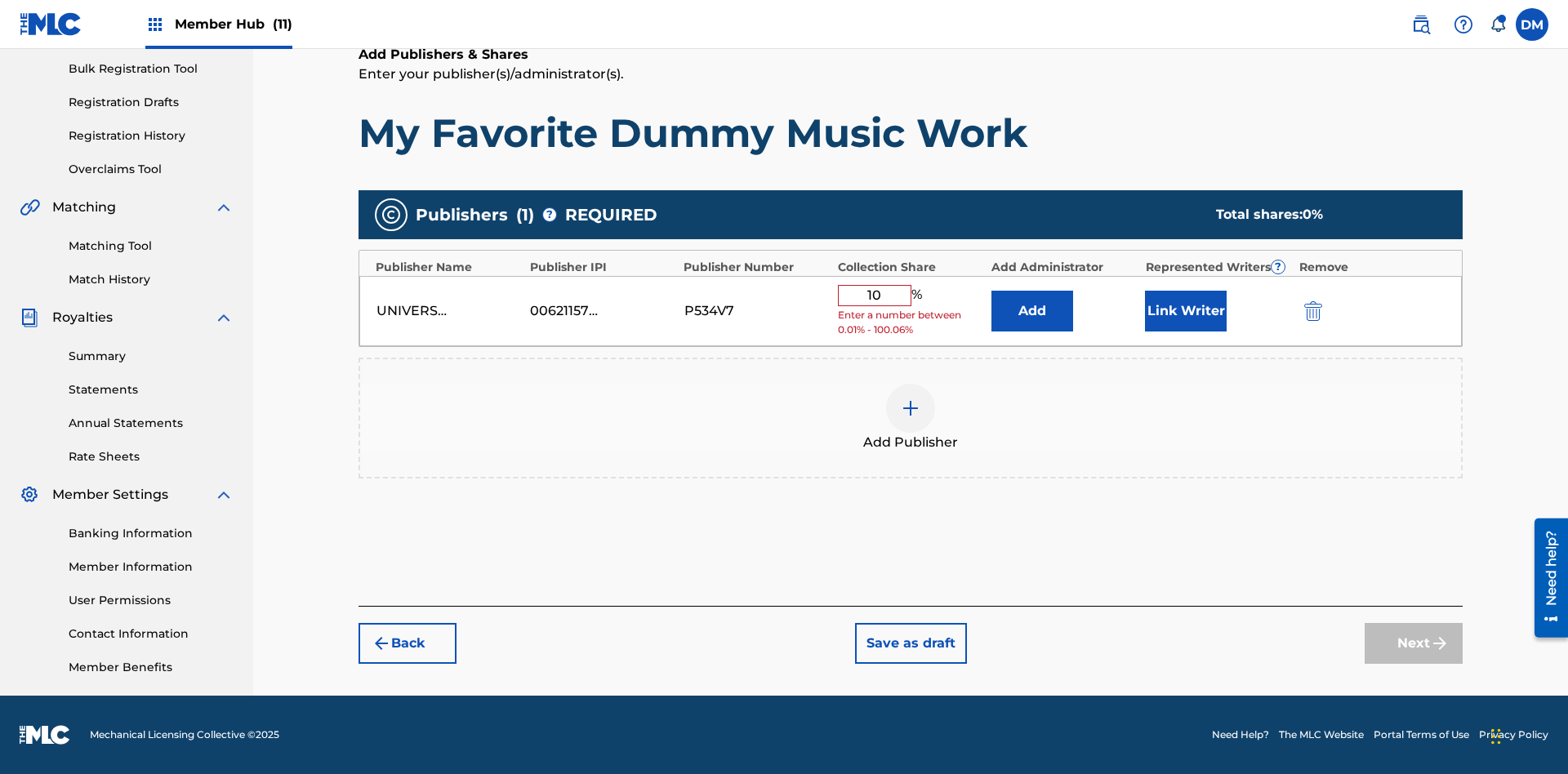
type input "100"
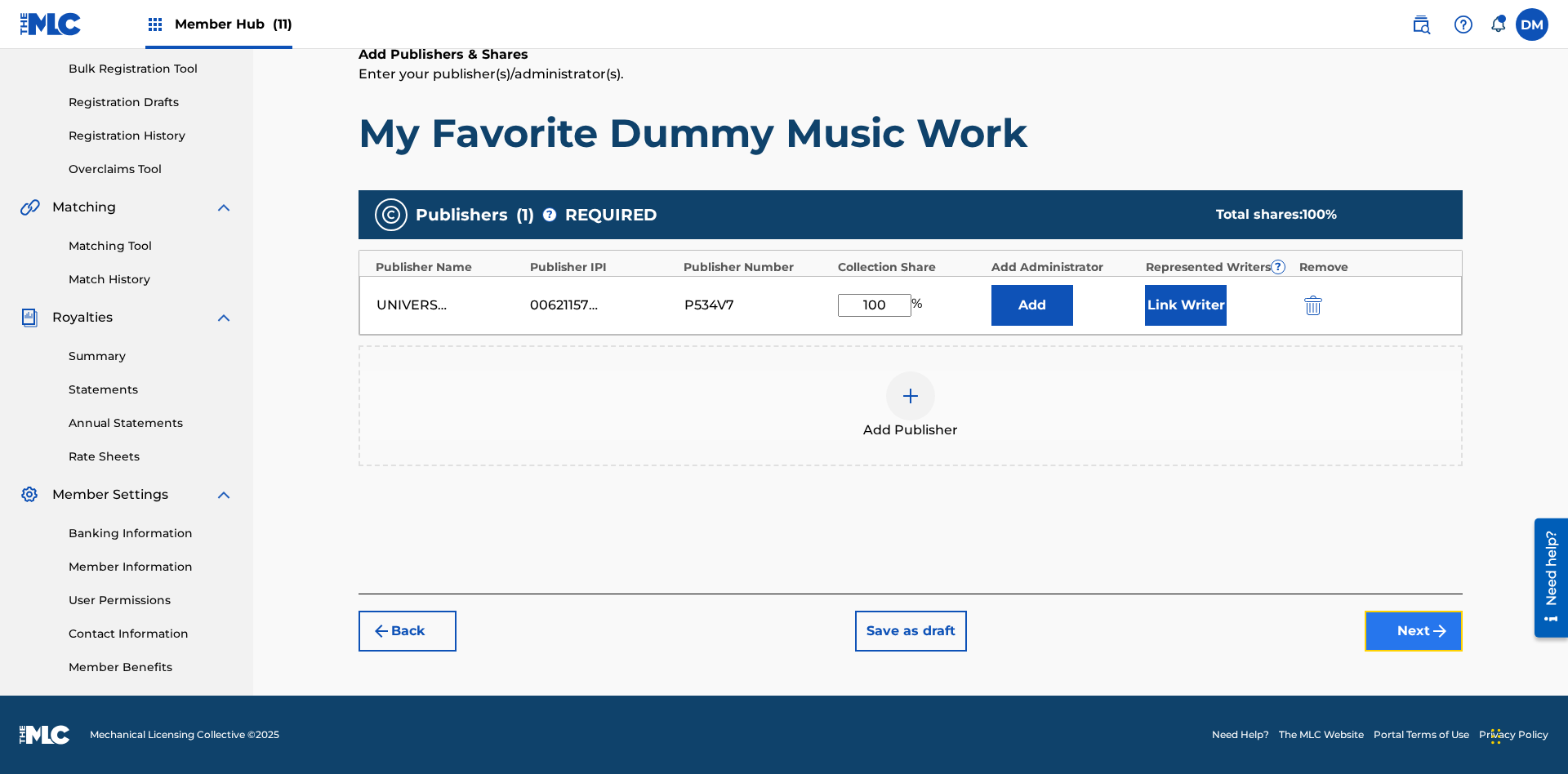
click at [1414, 631] on button "Next" at bounding box center [1414, 631] width 98 height 41
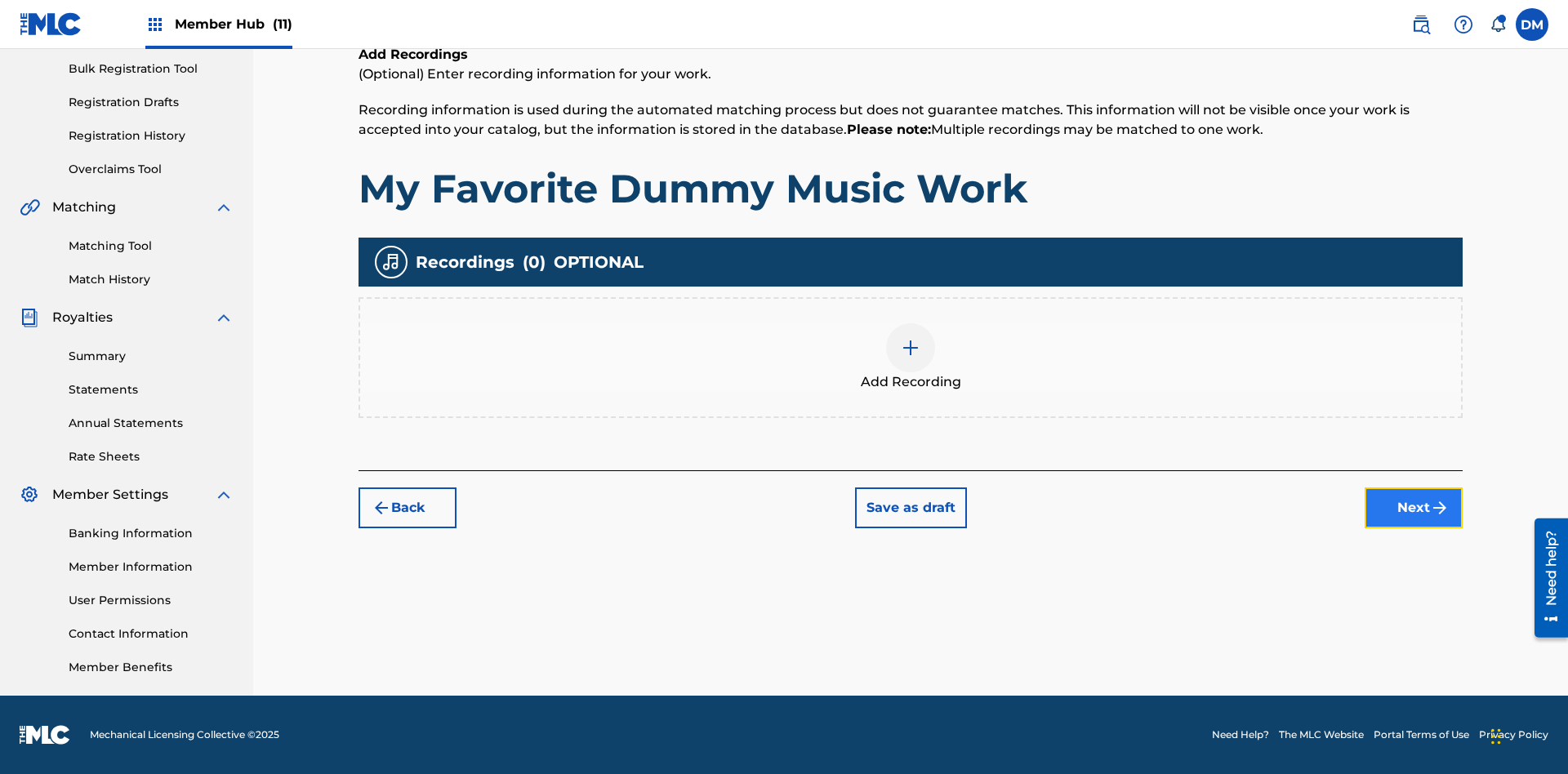
click at [1414, 507] on button "Next" at bounding box center [1414, 508] width 98 height 41
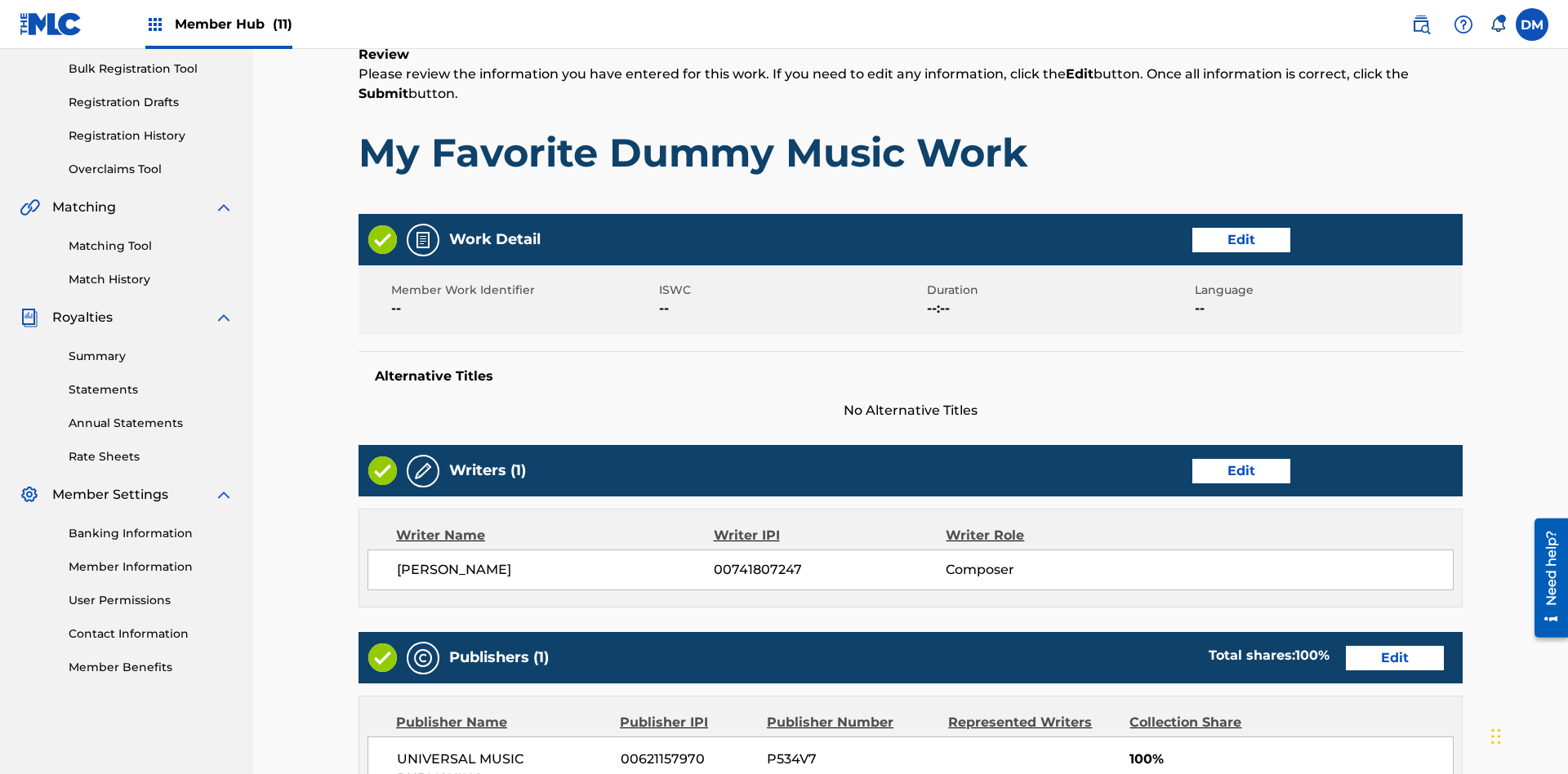
scroll to position [123, 0]
